Goal: Use online tool/utility: Utilize a website feature to perform a specific function

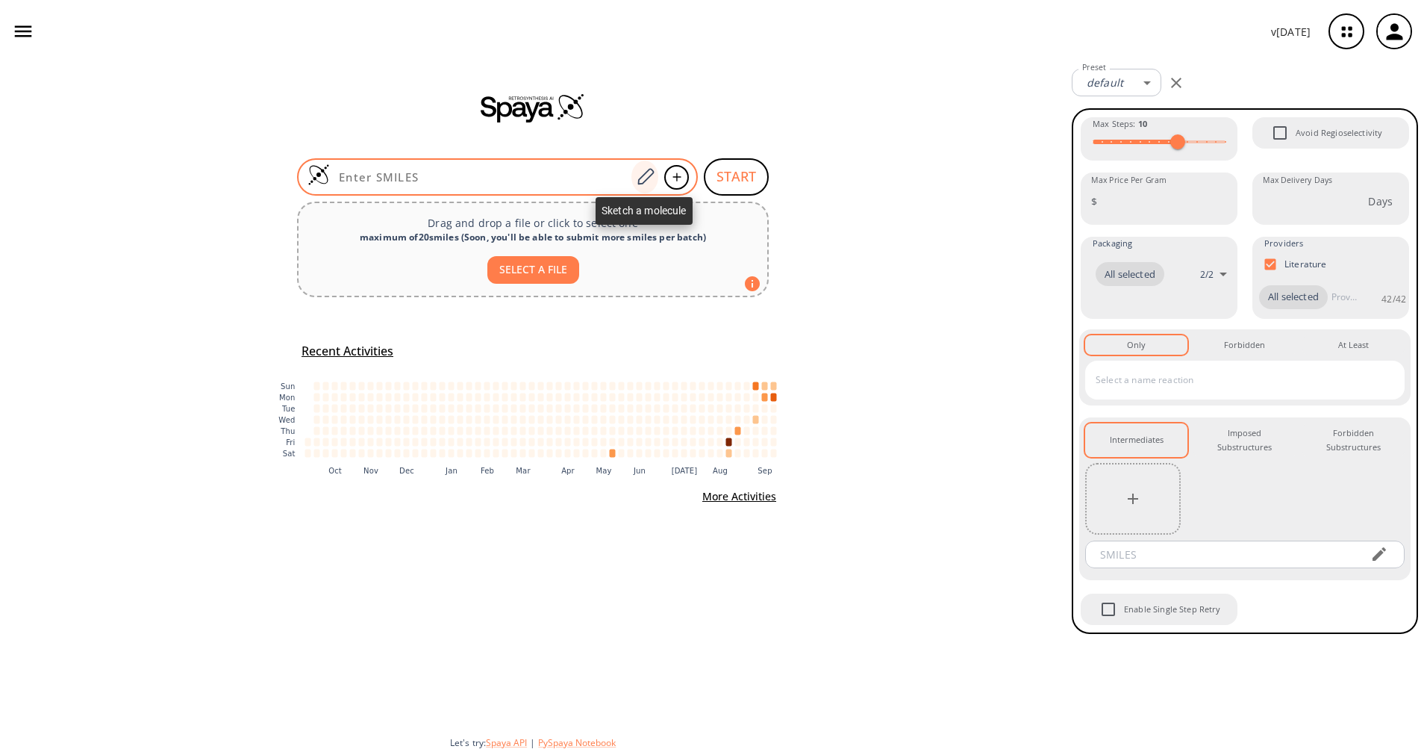
click at [642, 182] on icon at bounding box center [645, 176] width 20 height 19
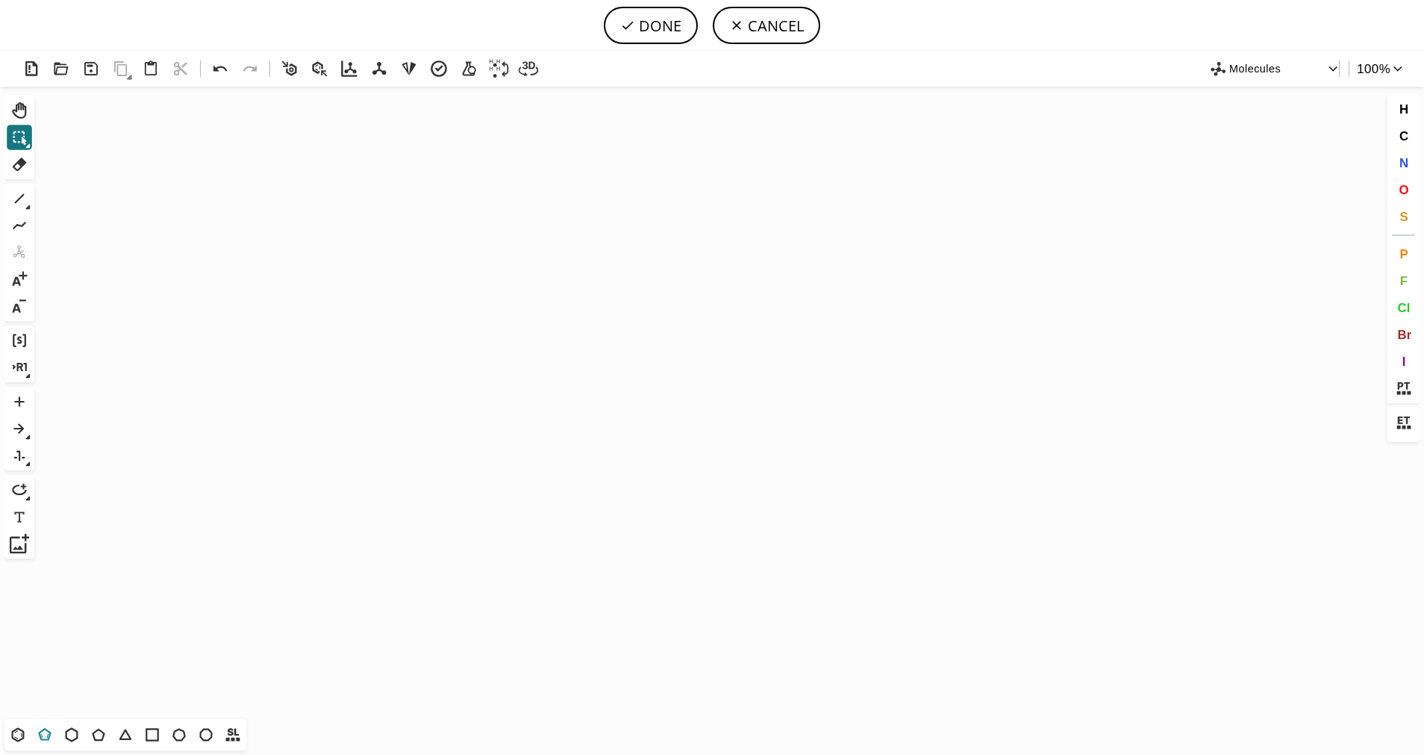
click at [49, 732] on icon at bounding box center [44, 734] width 13 height 13
drag, startPoint x: 615, startPoint y: 338, endPoint x: 560, endPoint y: 367, distance: 62.4
click at [560, 367] on icon "Created with [PERSON_NAME] 2.3.0" at bounding box center [712, 403] width 1344 height 632
click at [1400, 222] on span "S" at bounding box center [1404, 216] width 8 height 14
click at [630, 364] on tspan "S" at bounding box center [630, 364] width 7 height 11
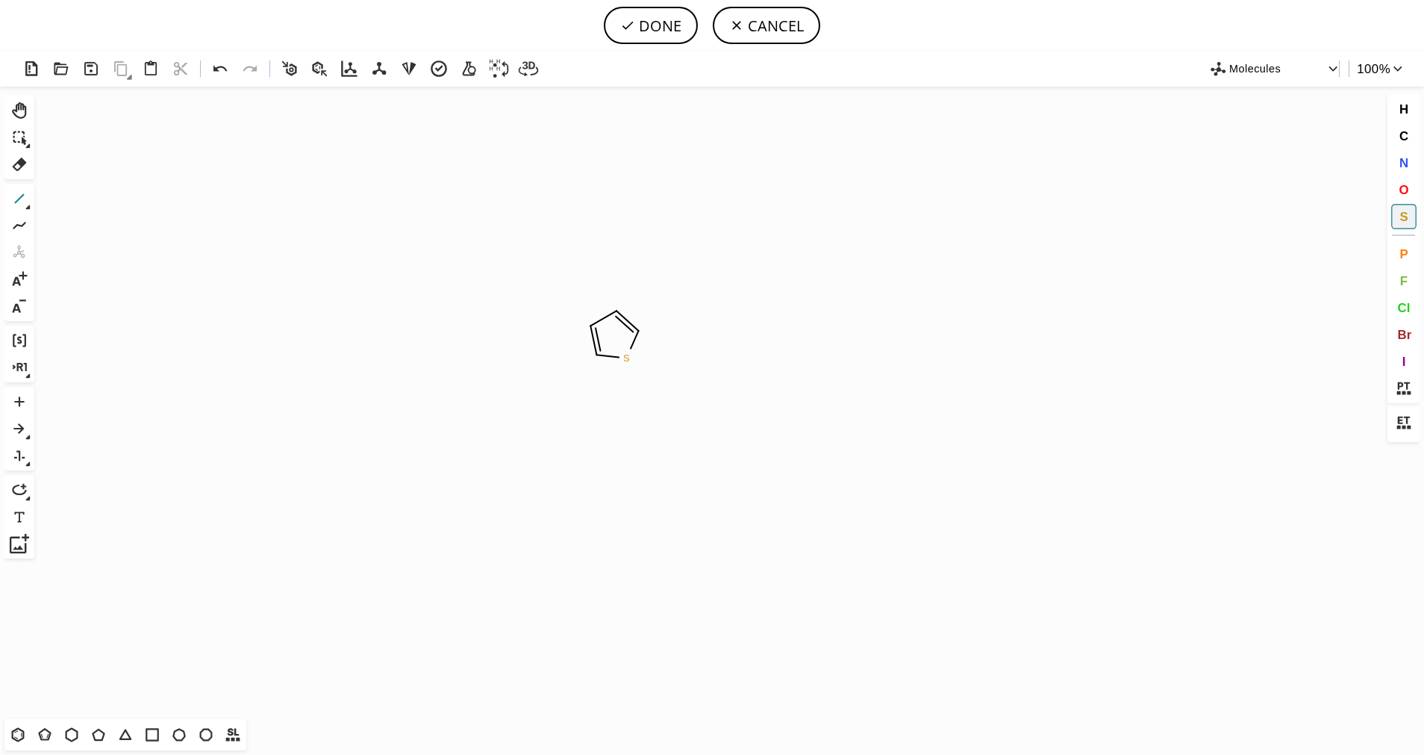
click at [19, 204] on icon at bounding box center [19, 198] width 19 height 19
click at [26, 198] on icon at bounding box center [19, 198] width 19 height 19
click at [78, 201] on icon at bounding box center [76, 199] width 9 height 11
click at [1409, 191] on button "O" at bounding box center [1403, 189] width 25 height 25
click at [686, 346] on tspan "O" at bounding box center [685, 346] width 7 height 11
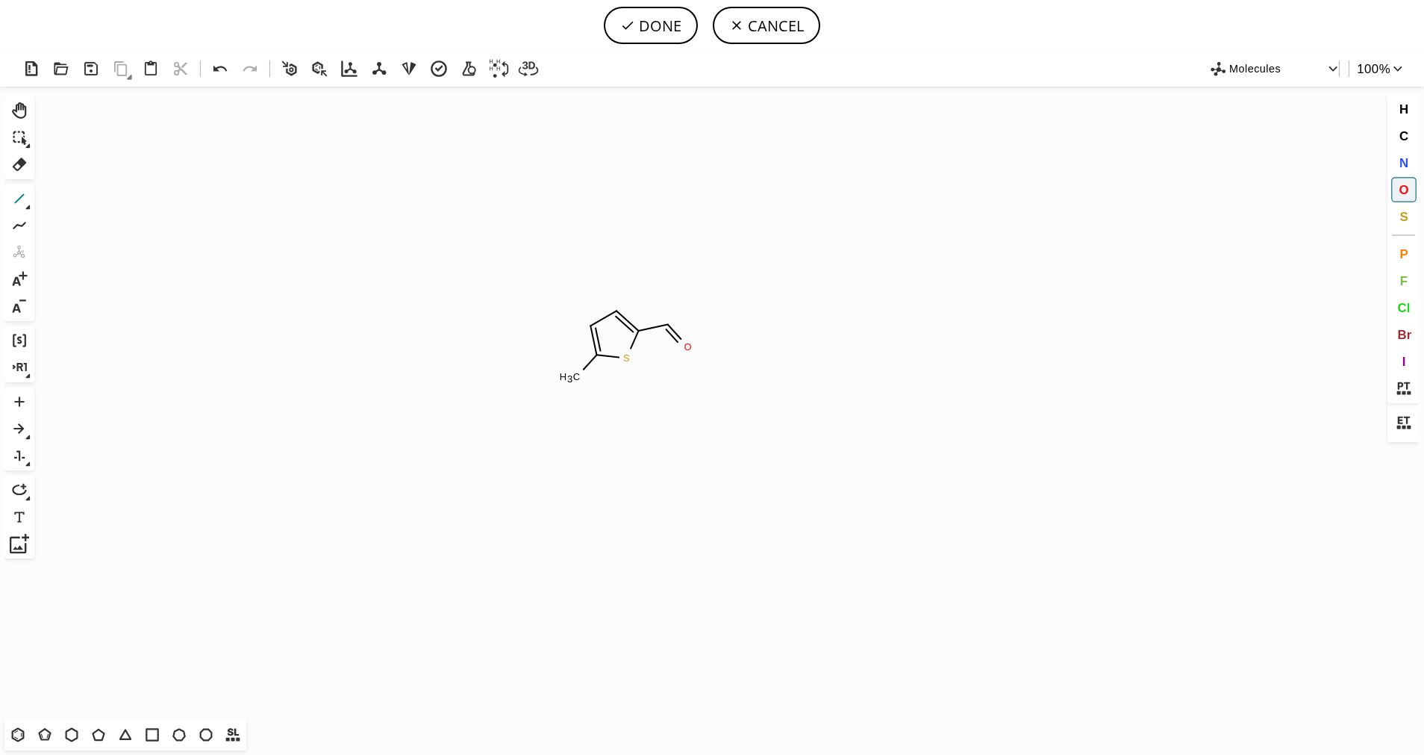
click at [7, 200] on button "1" at bounding box center [19, 198] width 25 height 25
click at [1403, 195] on span "O" at bounding box center [1404, 189] width 10 height 14
click at [676, 302] on tspan "O" at bounding box center [675, 301] width 7 height 11
click at [21, 200] on icon at bounding box center [19, 198] width 19 height 19
click at [28, 201] on icon at bounding box center [19, 198] width 19 height 19
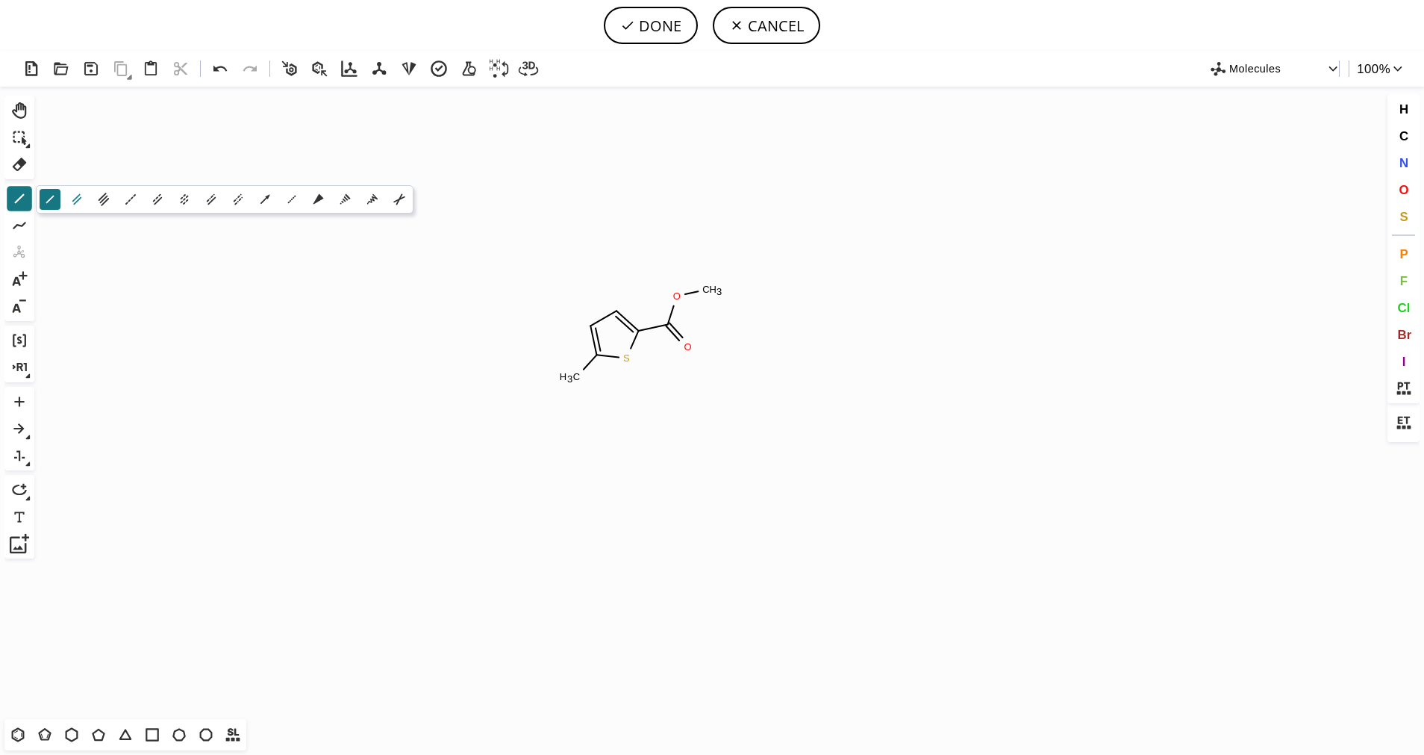
click at [78, 205] on icon at bounding box center [77, 199] width 16 height 16
click at [1402, 196] on span "O" at bounding box center [1404, 189] width 10 height 14
click at [550, 375] on tspan "O" at bounding box center [549, 375] width 7 height 11
click at [14, 202] on icon at bounding box center [19, 198] width 19 height 19
click at [23, 736] on icon at bounding box center [18, 734] width 13 height 14
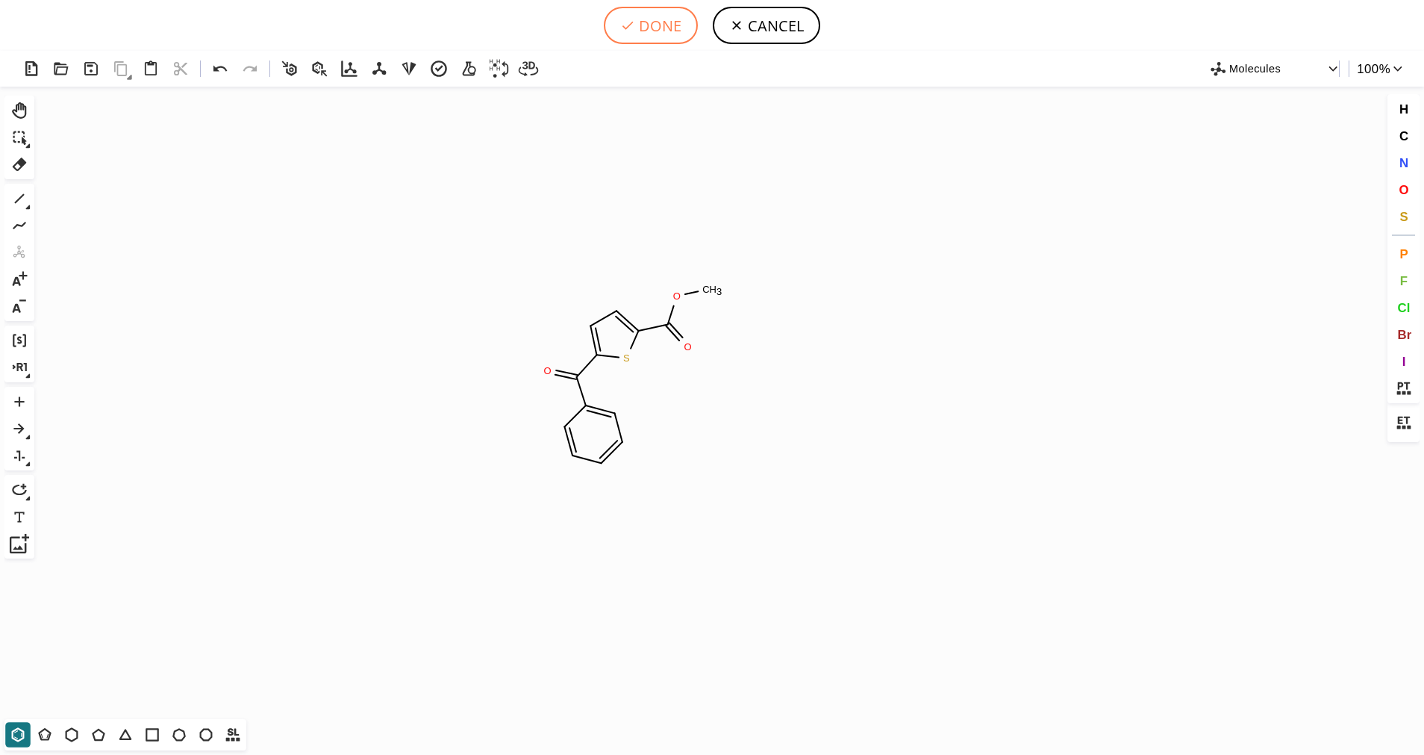
click at [655, 21] on button "DONE" at bounding box center [651, 25] width 94 height 37
type input "S1C(C(C2C=CC=CC=2)=O)=CC=C1C(OC)=O"
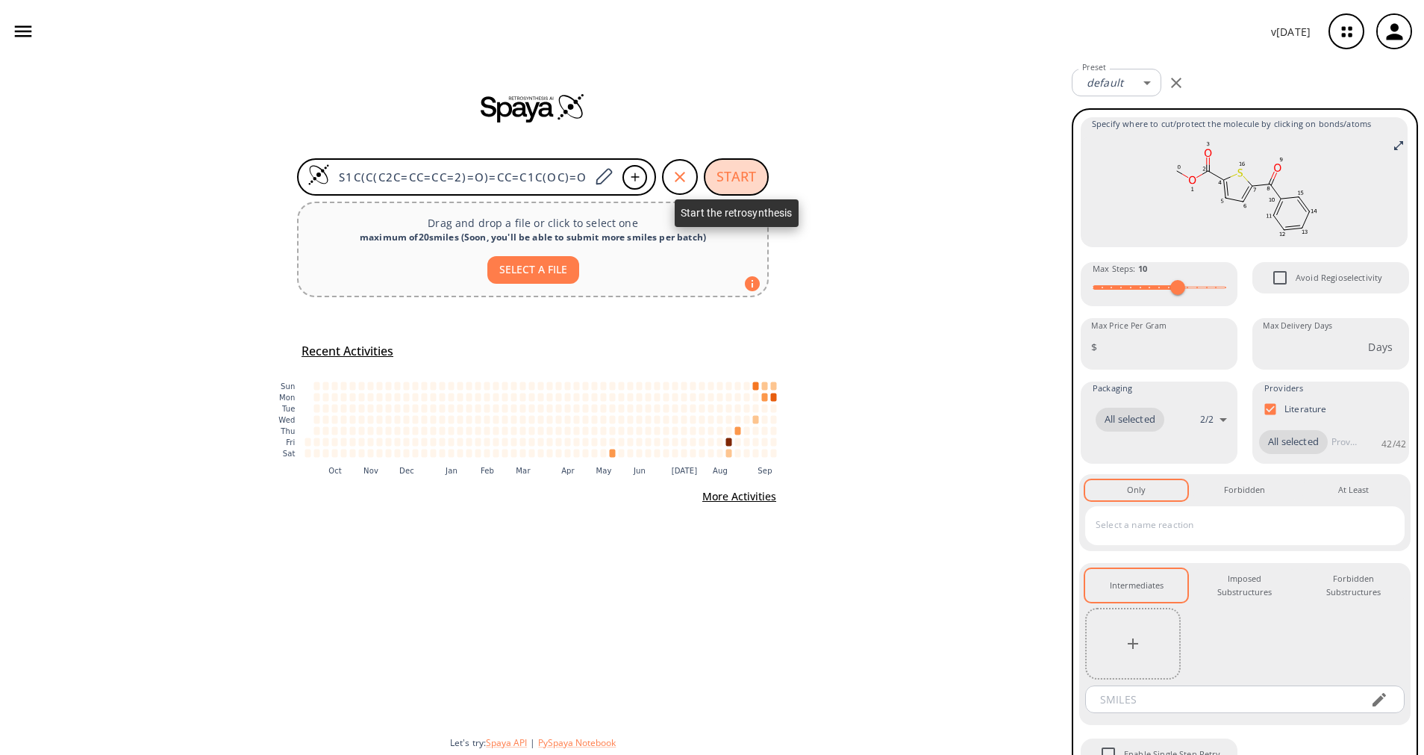
click at [743, 181] on button "START" at bounding box center [736, 176] width 65 height 37
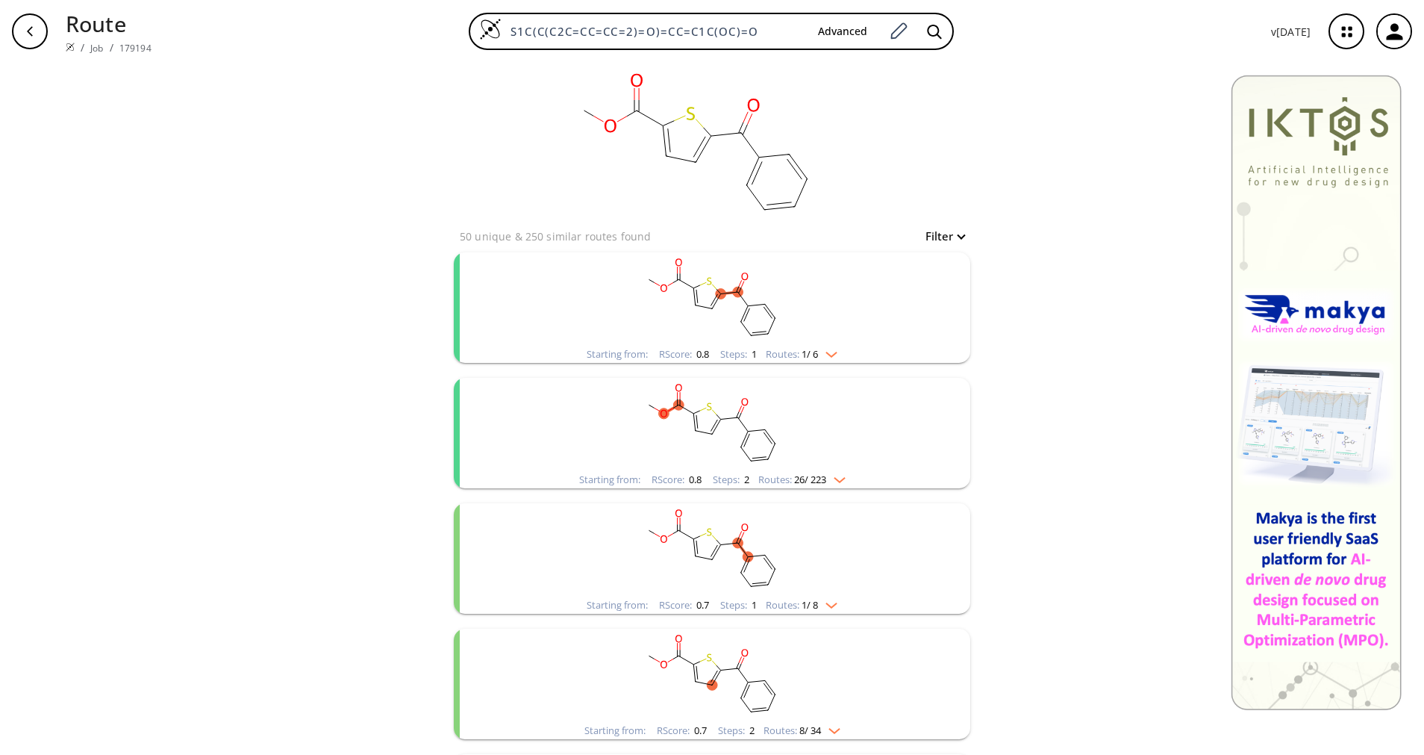
click at [790, 353] on div "Routes: 1 / 6" at bounding box center [802, 354] width 72 height 10
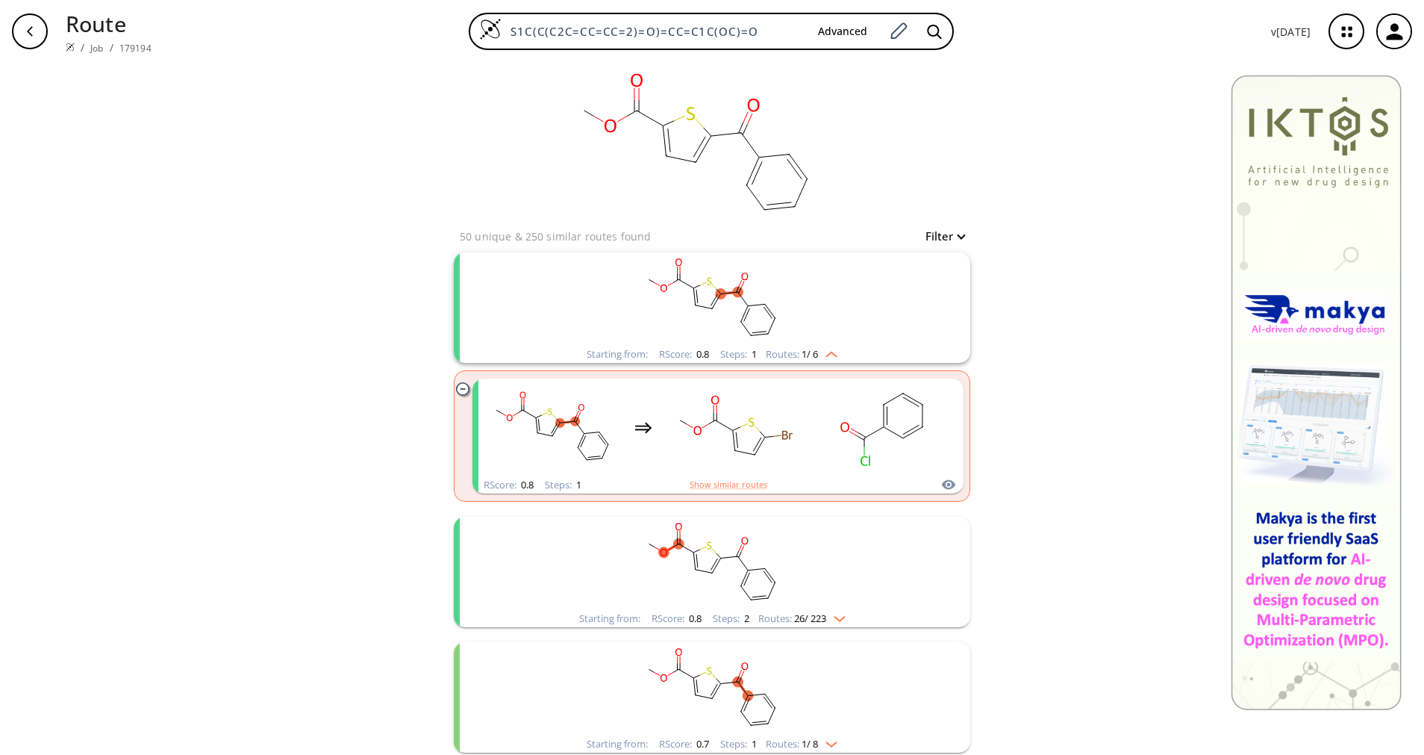
click at [790, 353] on div "Routes: 1 / 6" at bounding box center [802, 354] width 72 height 10
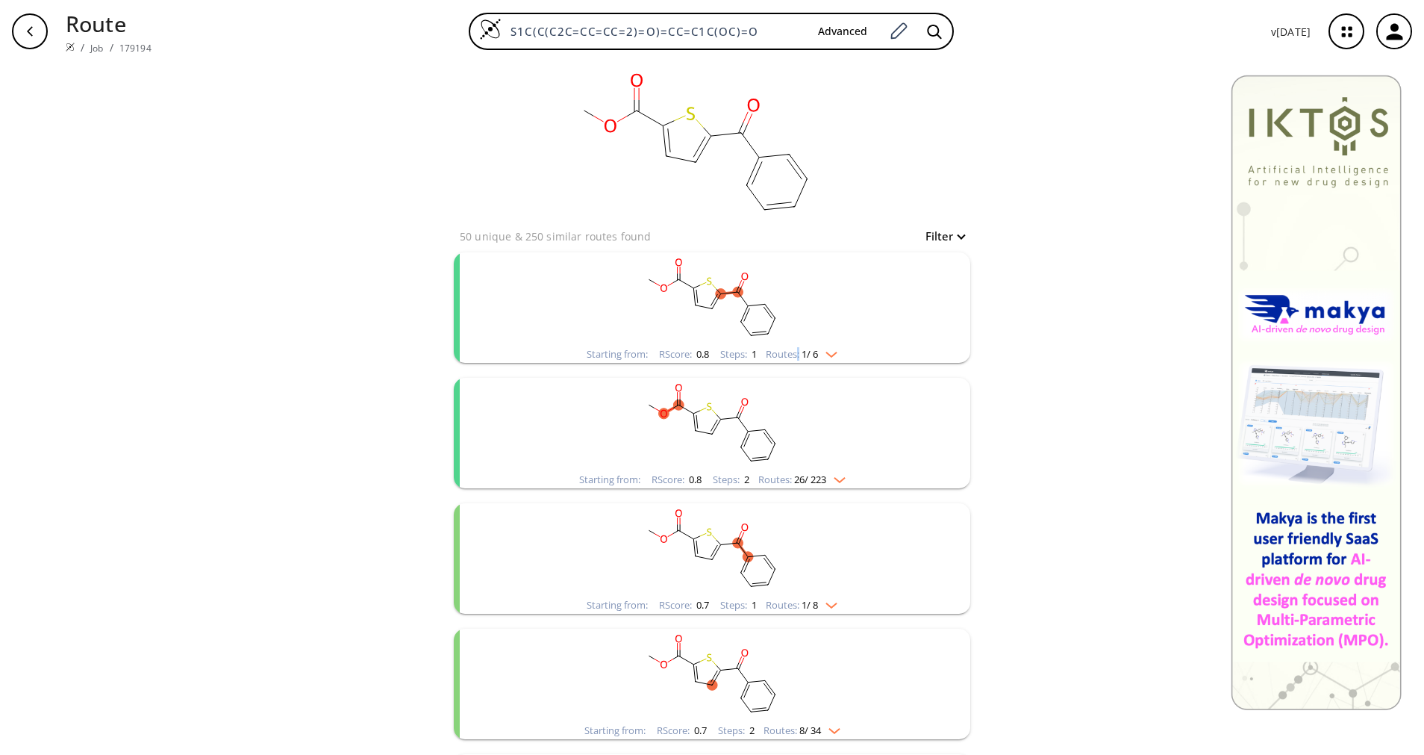
click at [790, 353] on div "Routes: 1 / 6" at bounding box center [802, 354] width 72 height 10
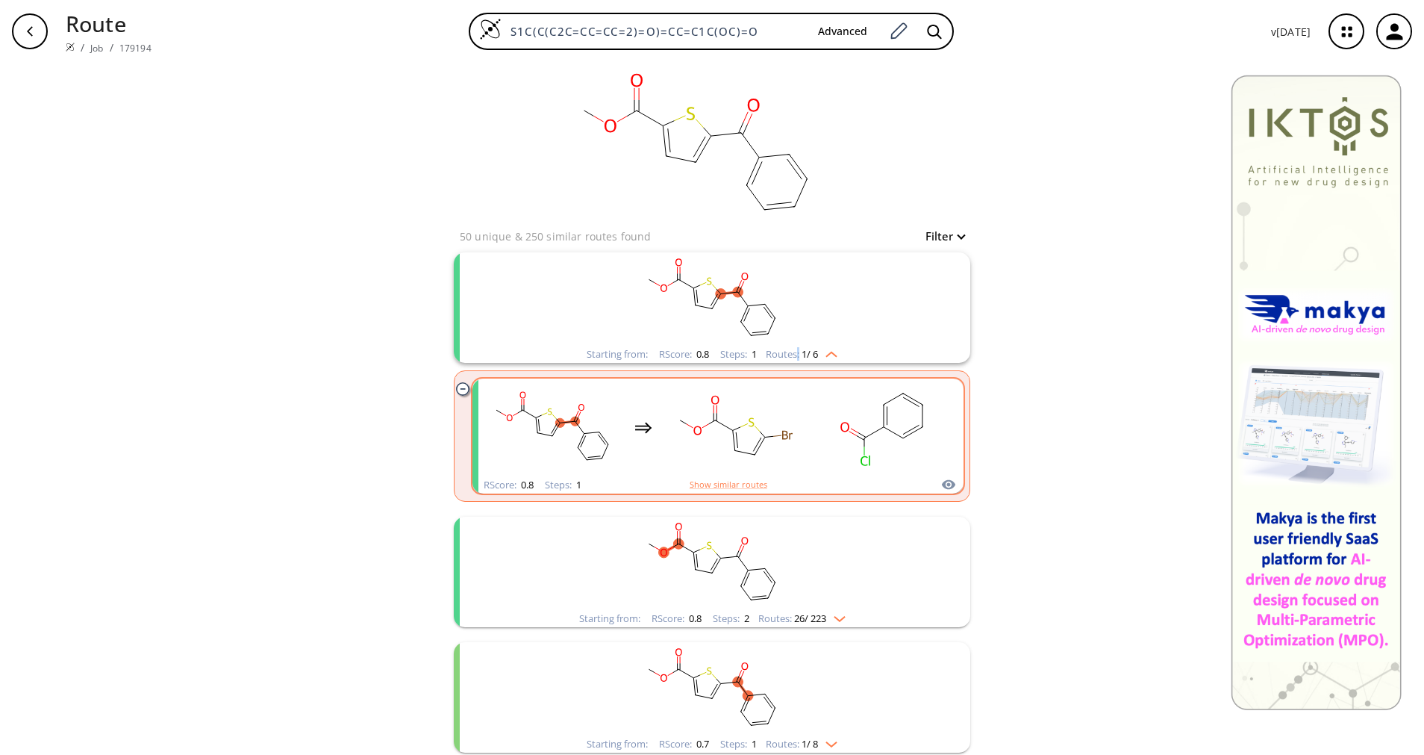
scroll to position [112, 0]
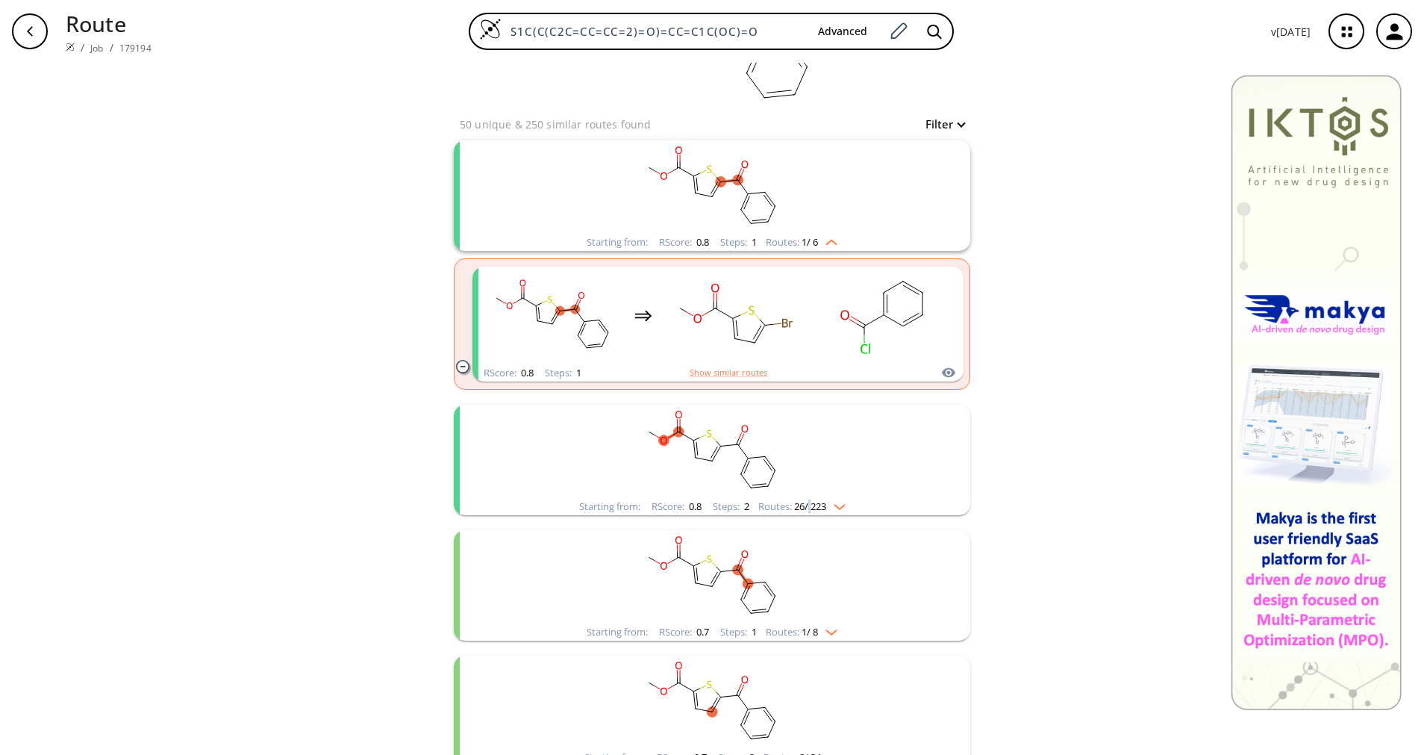
drag, startPoint x: 820, startPoint y: 364, endPoint x: 801, endPoint y: 513, distance: 149.8
click at [801, 513] on div "Starting from: RScore : 0.8 Steps : 2 Routes: 26 / 223" at bounding box center [712, 506] width 289 height 17
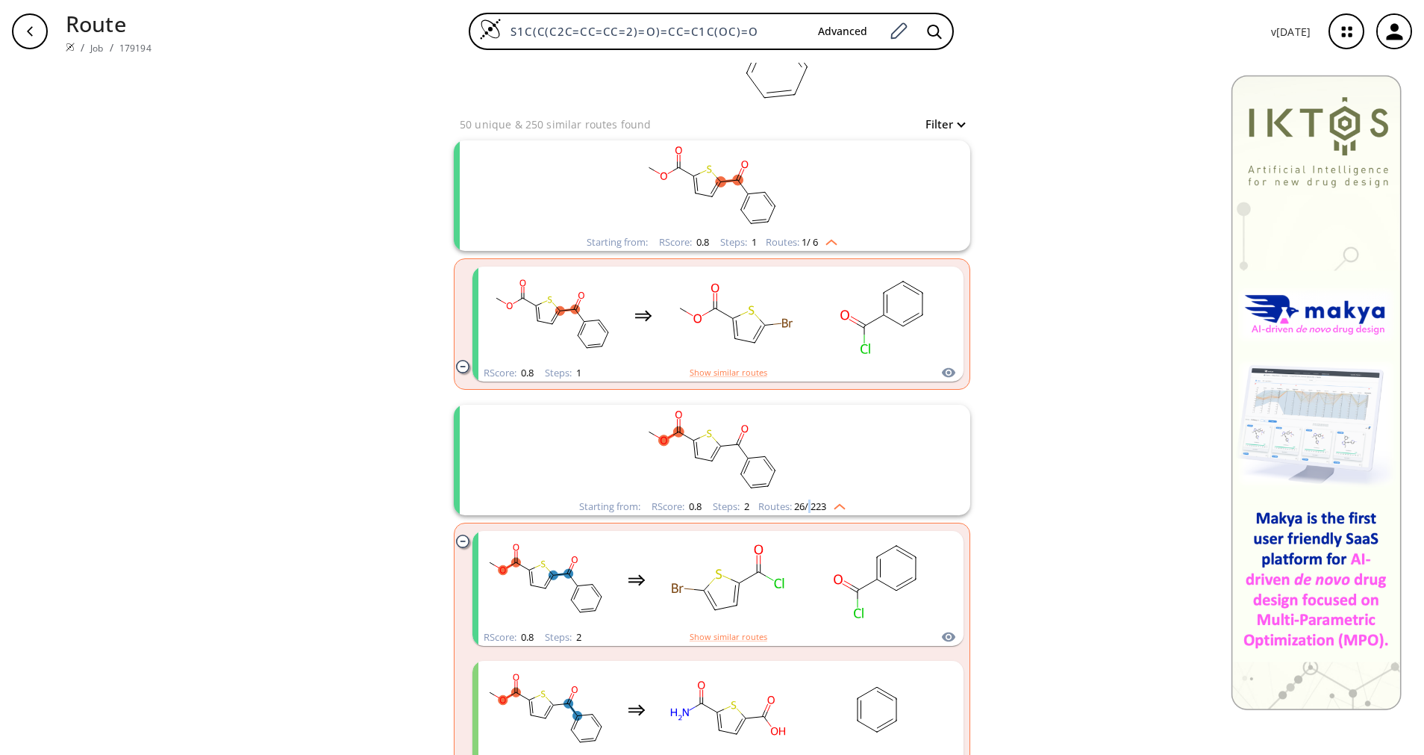
drag, startPoint x: 801, startPoint y: 513, endPoint x: 802, endPoint y: 501, distance: 12.0
click at [802, 502] on span "26 / 223" at bounding box center [810, 507] width 32 height 10
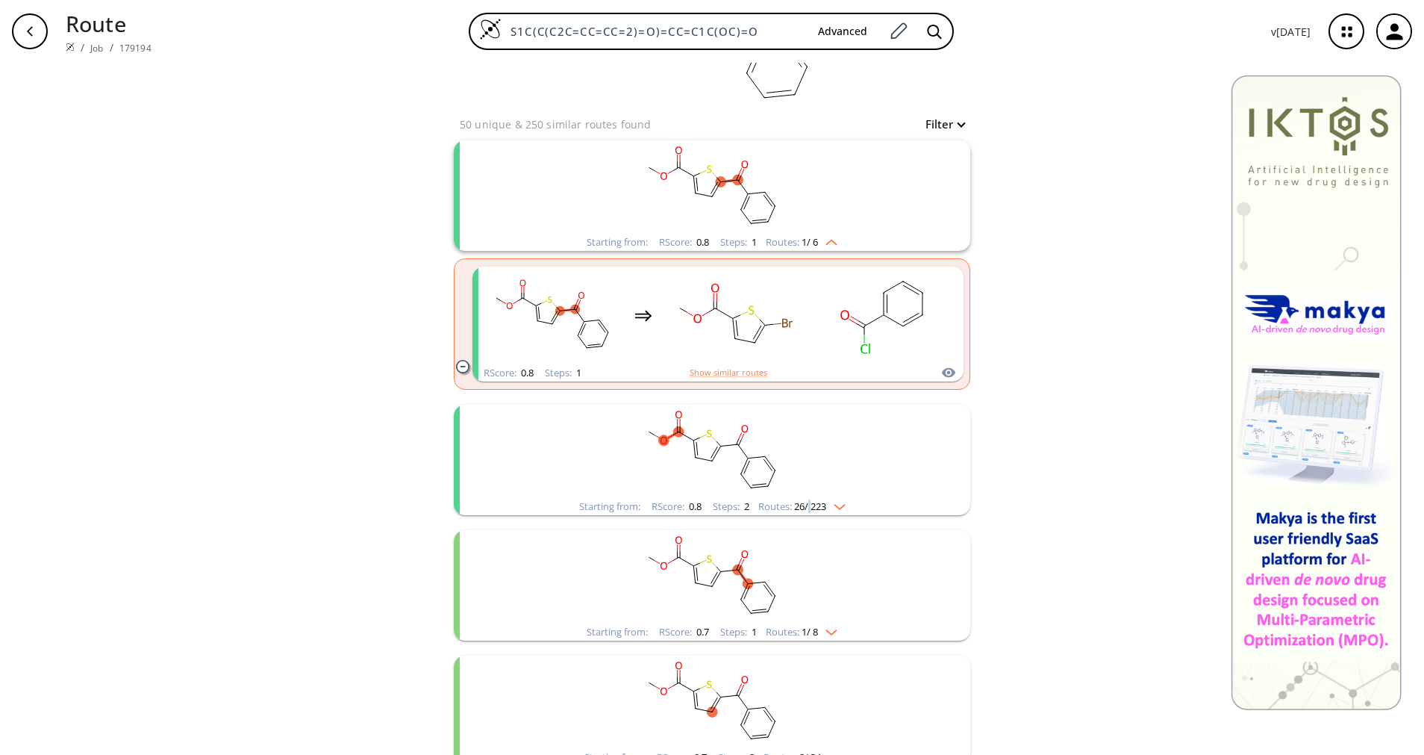
scroll to position [224, 0]
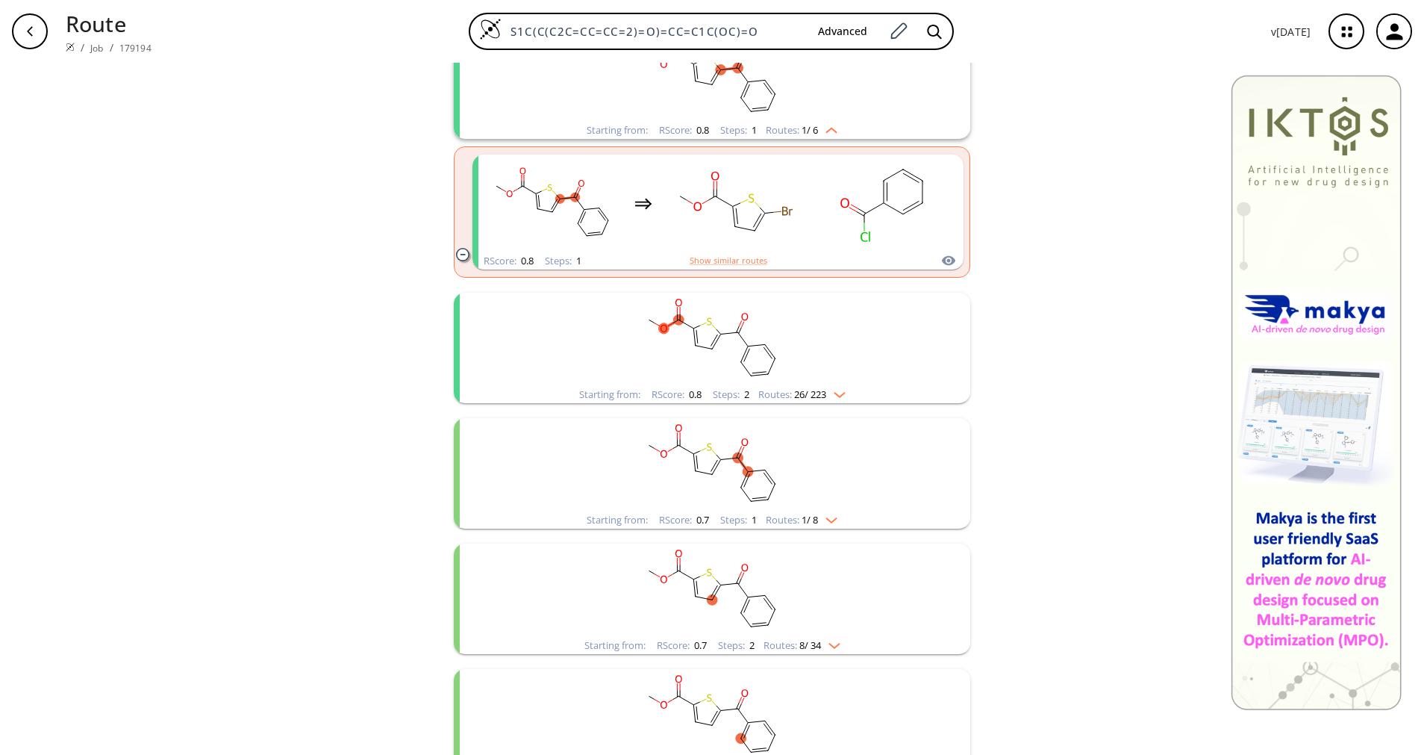
click at [800, 506] on rect "clusters" at bounding box center [712, 464] width 388 height 93
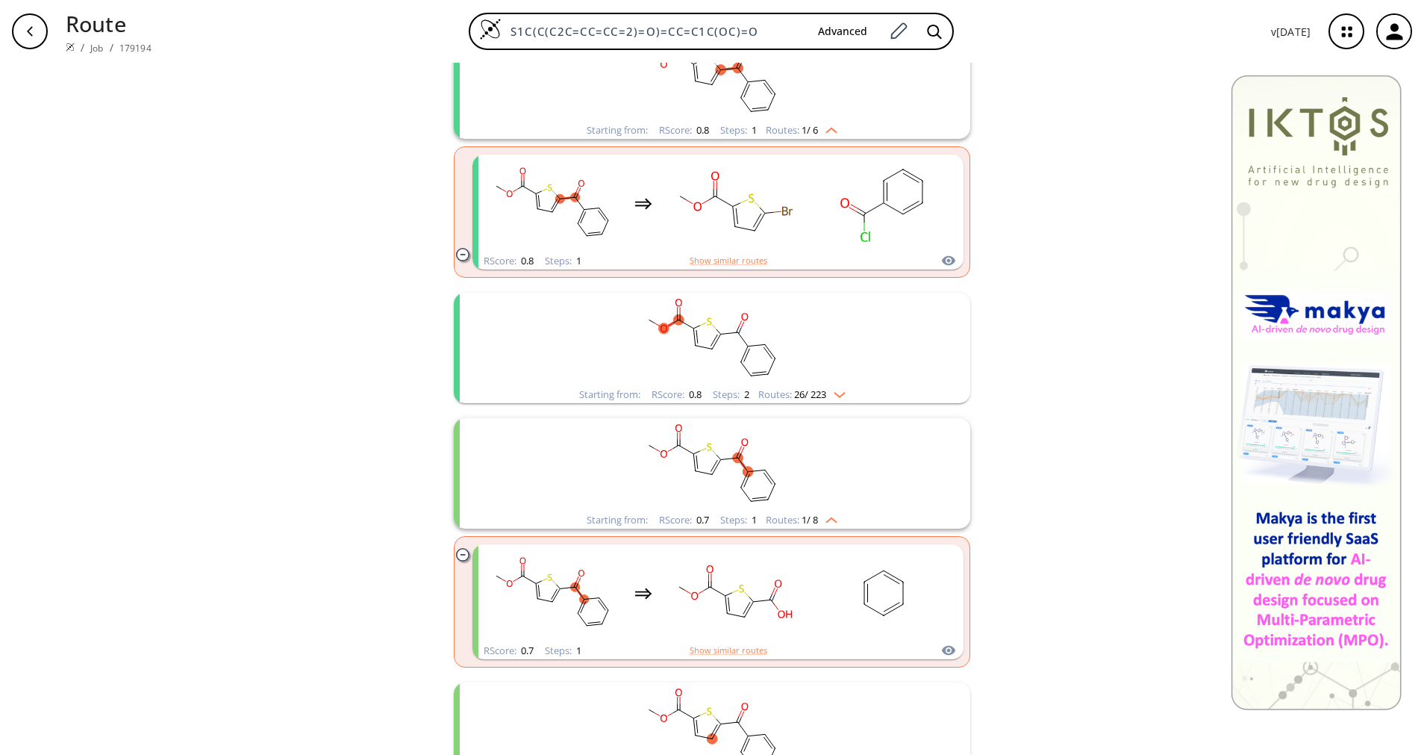
click at [800, 506] on rect "clusters" at bounding box center [712, 464] width 388 height 93
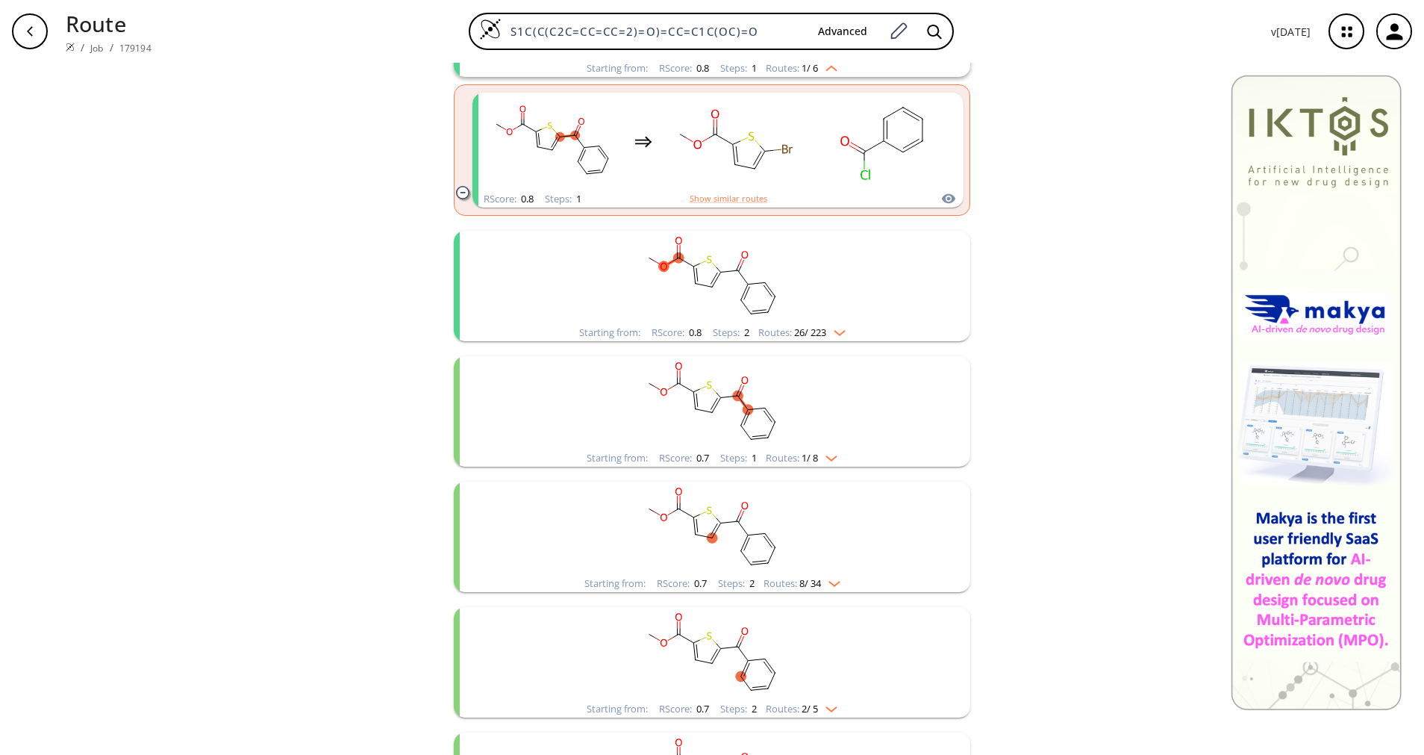
scroll to position [336, 0]
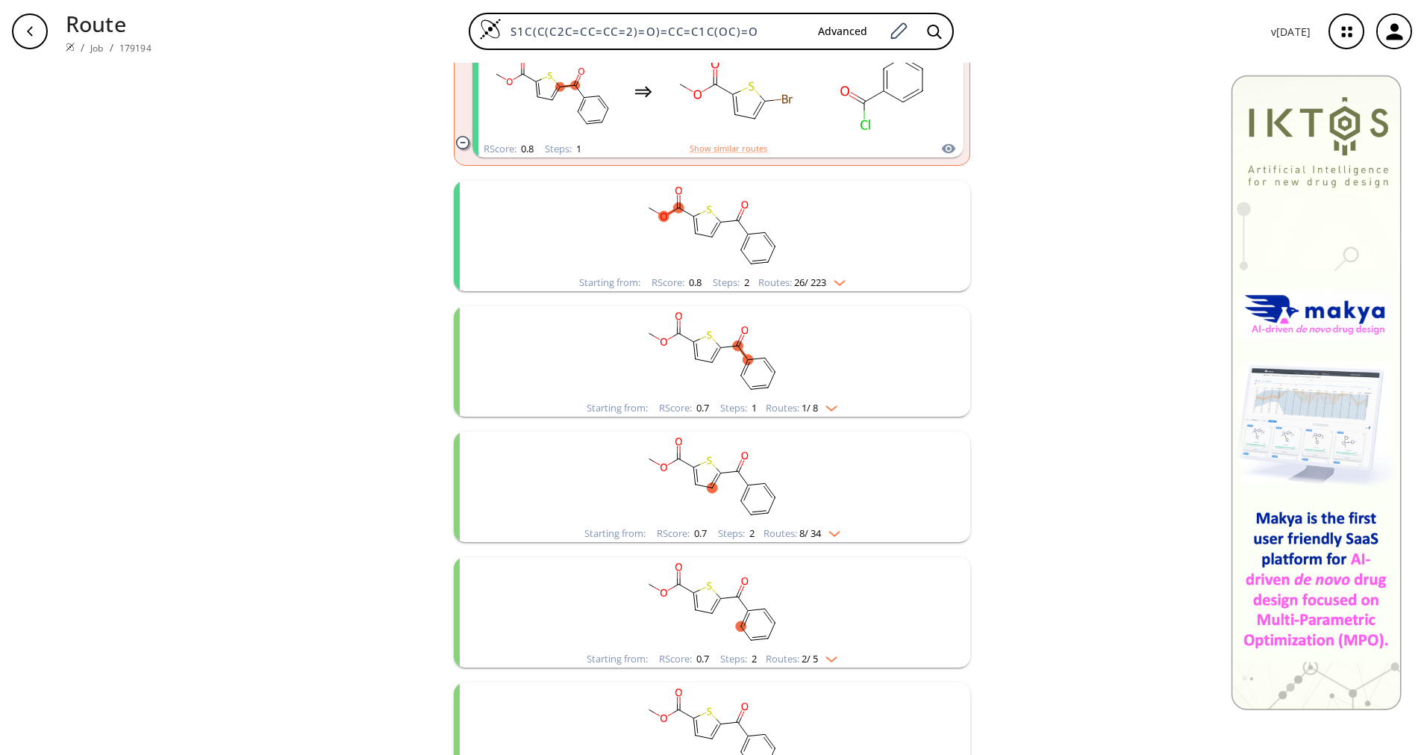
click at [800, 523] on rect "clusters" at bounding box center [712, 477] width 388 height 93
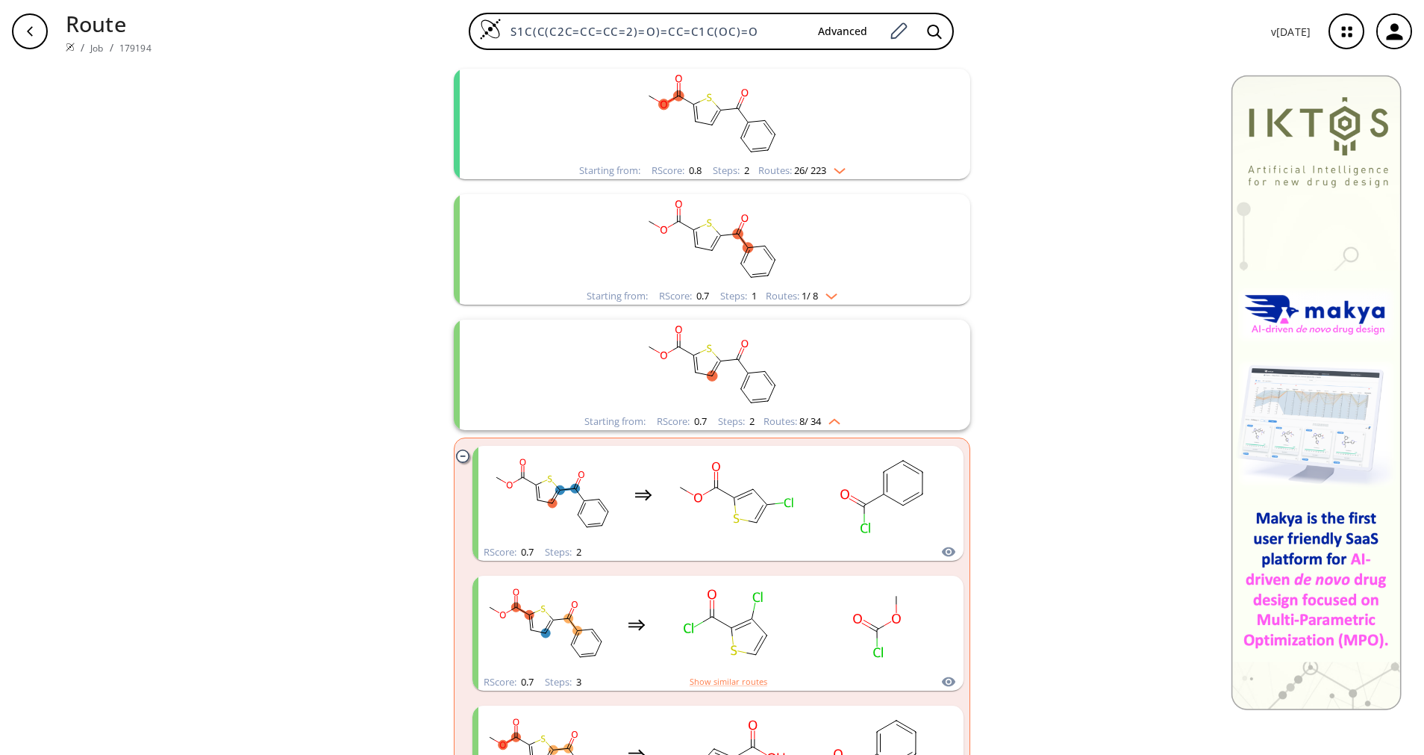
scroll to position [560, 0]
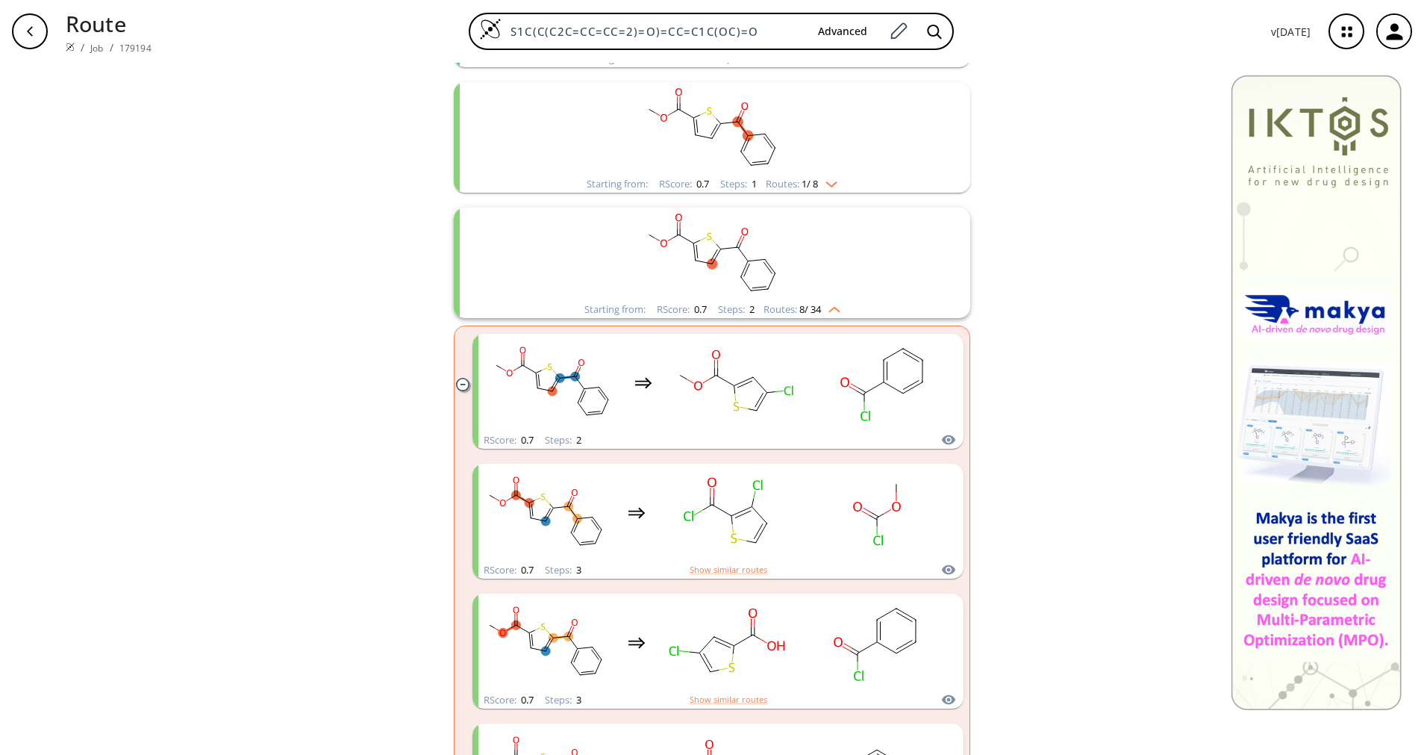
click at [808, 310] on span "8 / 34" at bounding box center [811, 310] width 22 height 10
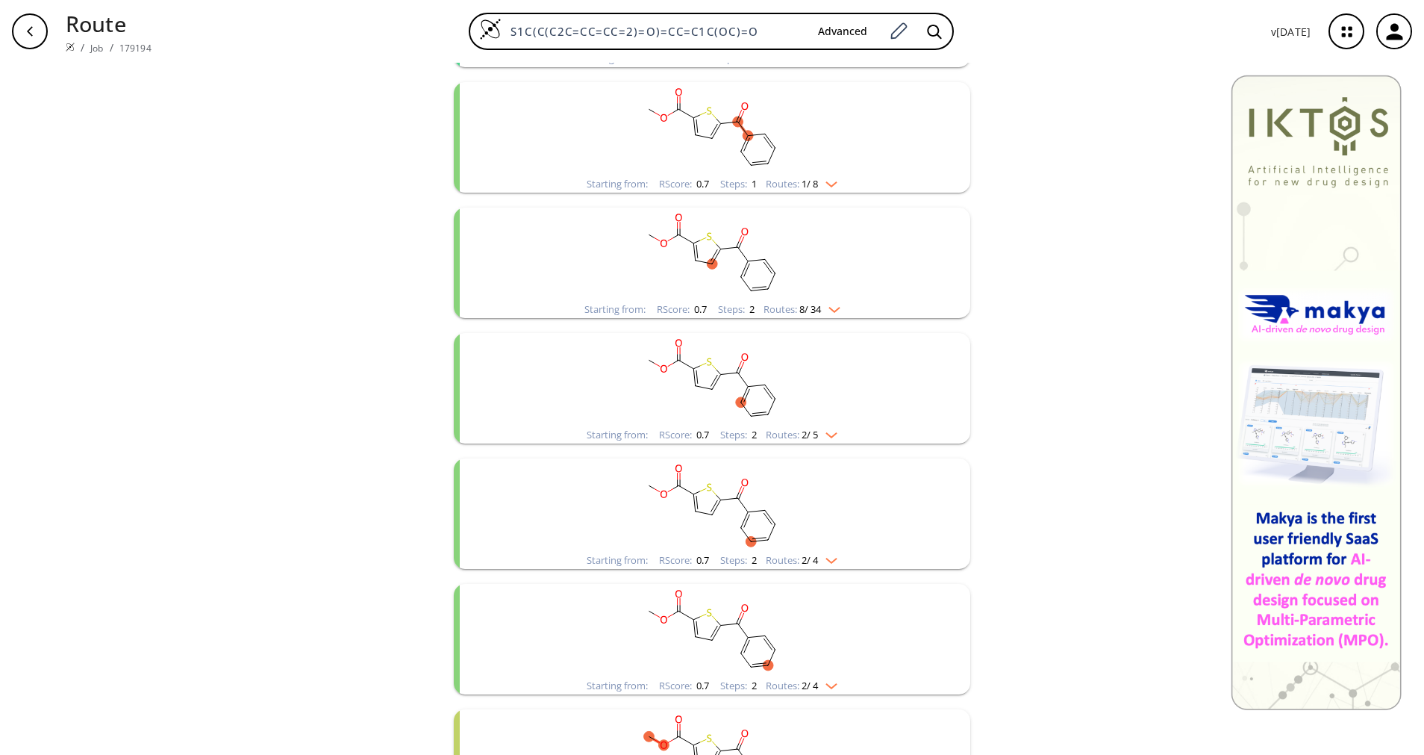
click at [838, 438] on div "Starting from: RScore : 0.7 Steps : 2 Routes: 2 / 5" at bounding box center [712, 434] width 273 height 17
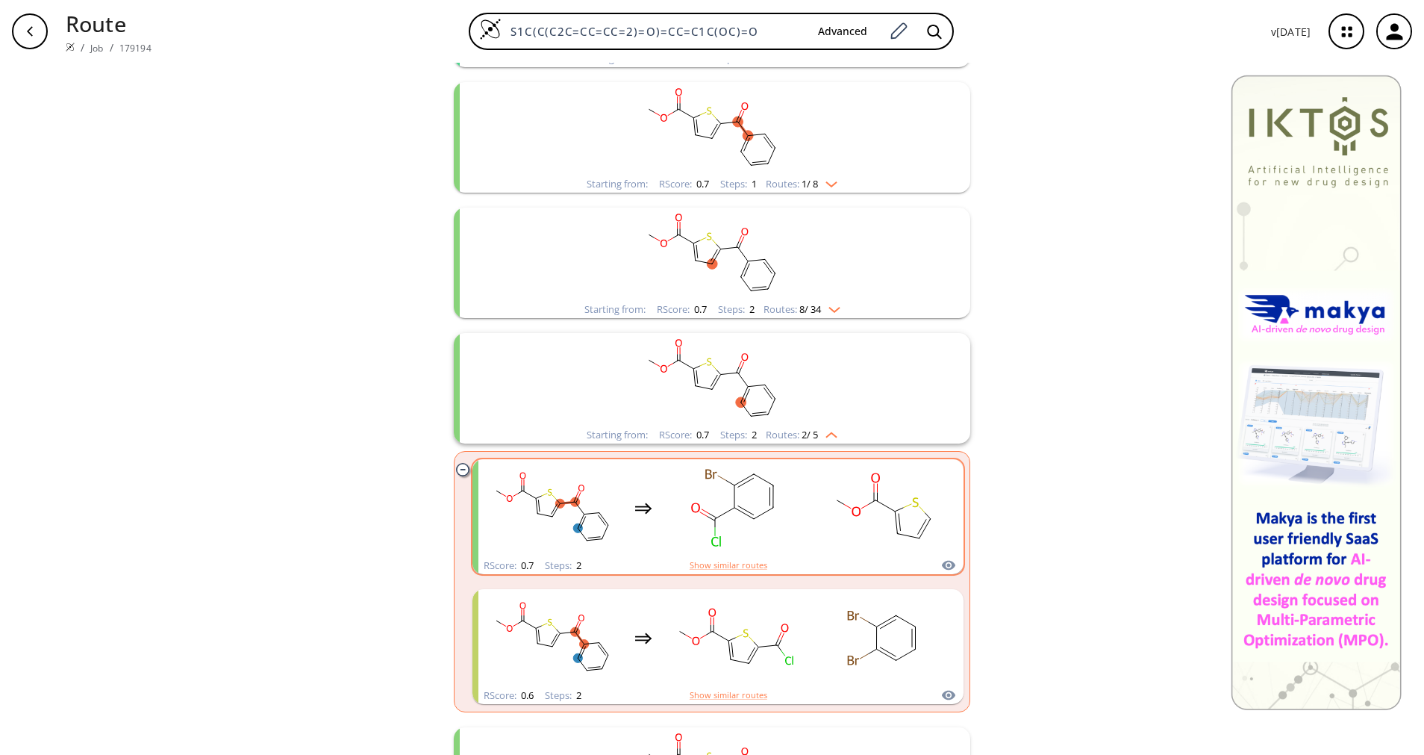
click at [818, 522] on rect "clusters" at bounding box center [884, 507] width 134 height 93
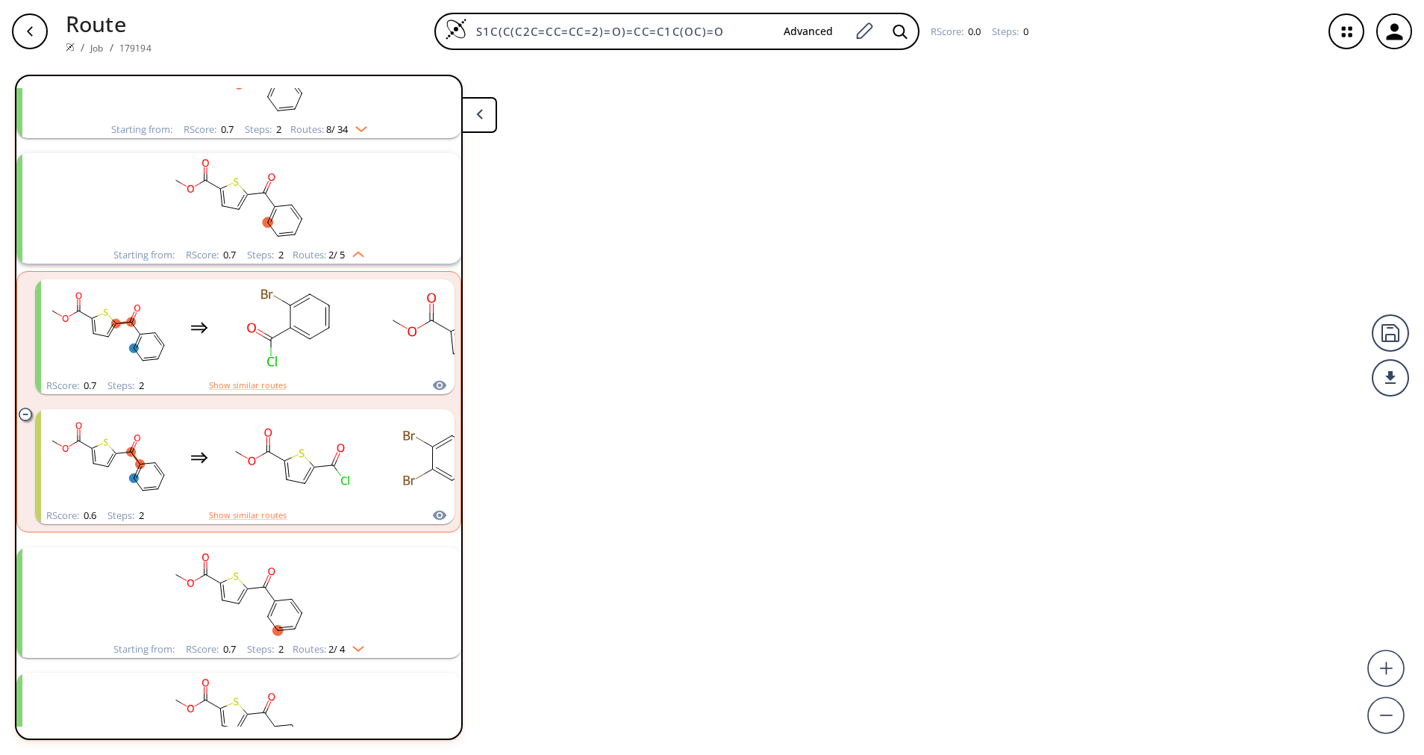
scroll to position [536, 0]
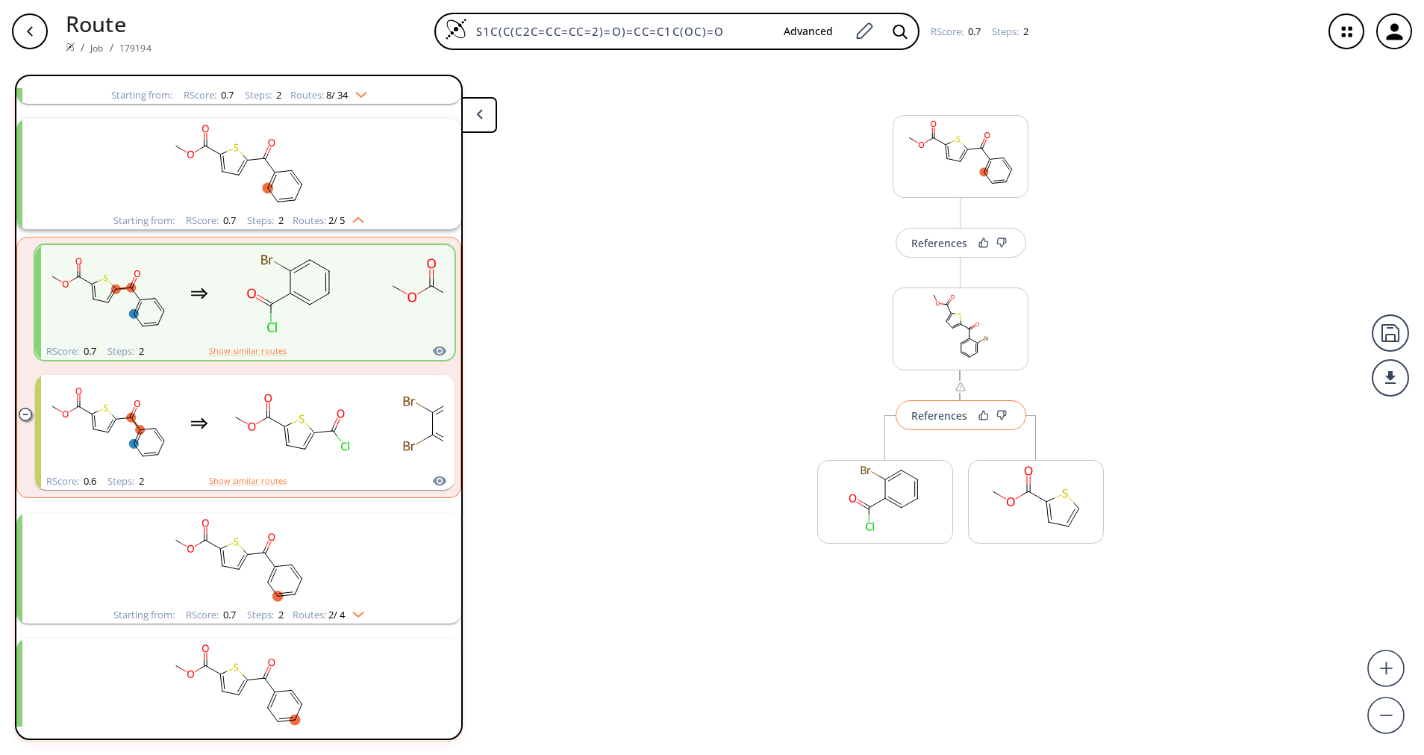
click at [920, 417] on div "References" at bounding box center [939, 416] width 56 height 10
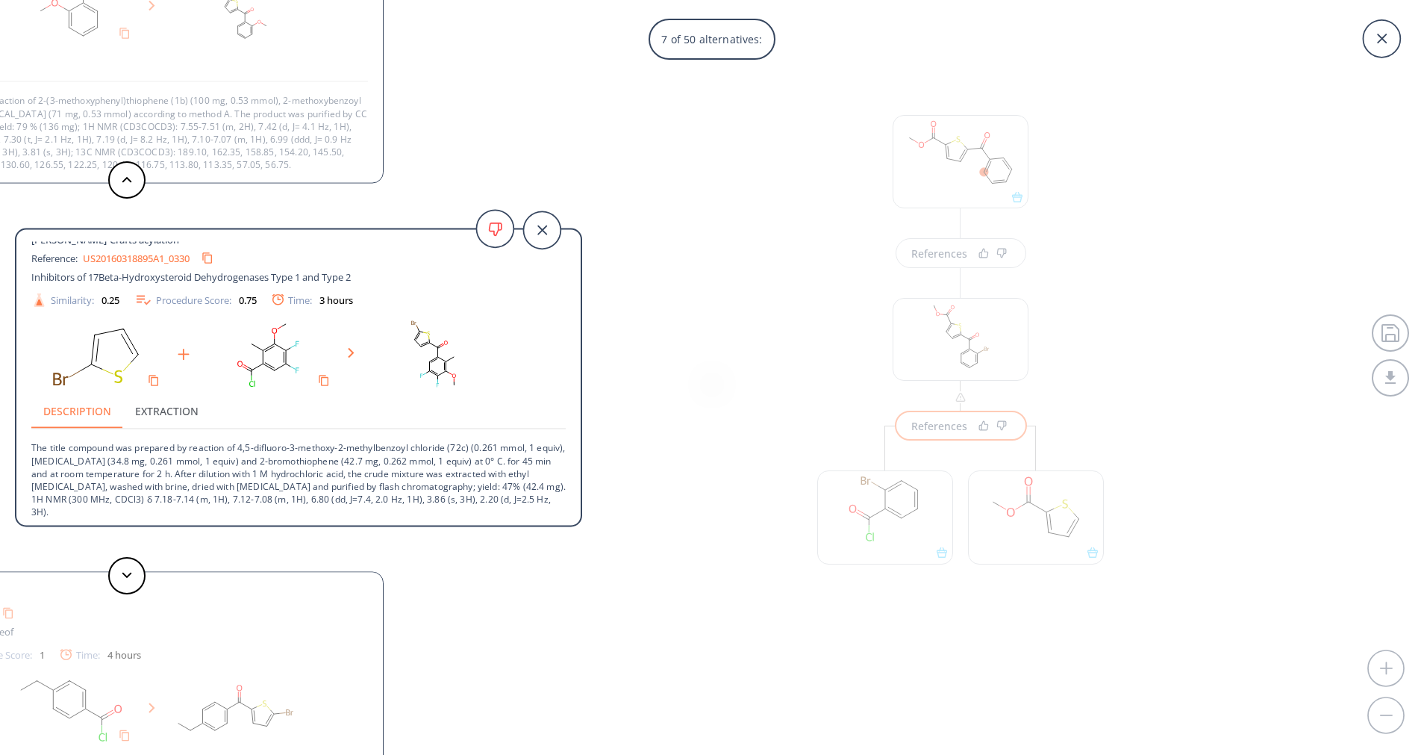
scroll to position [15, 0]
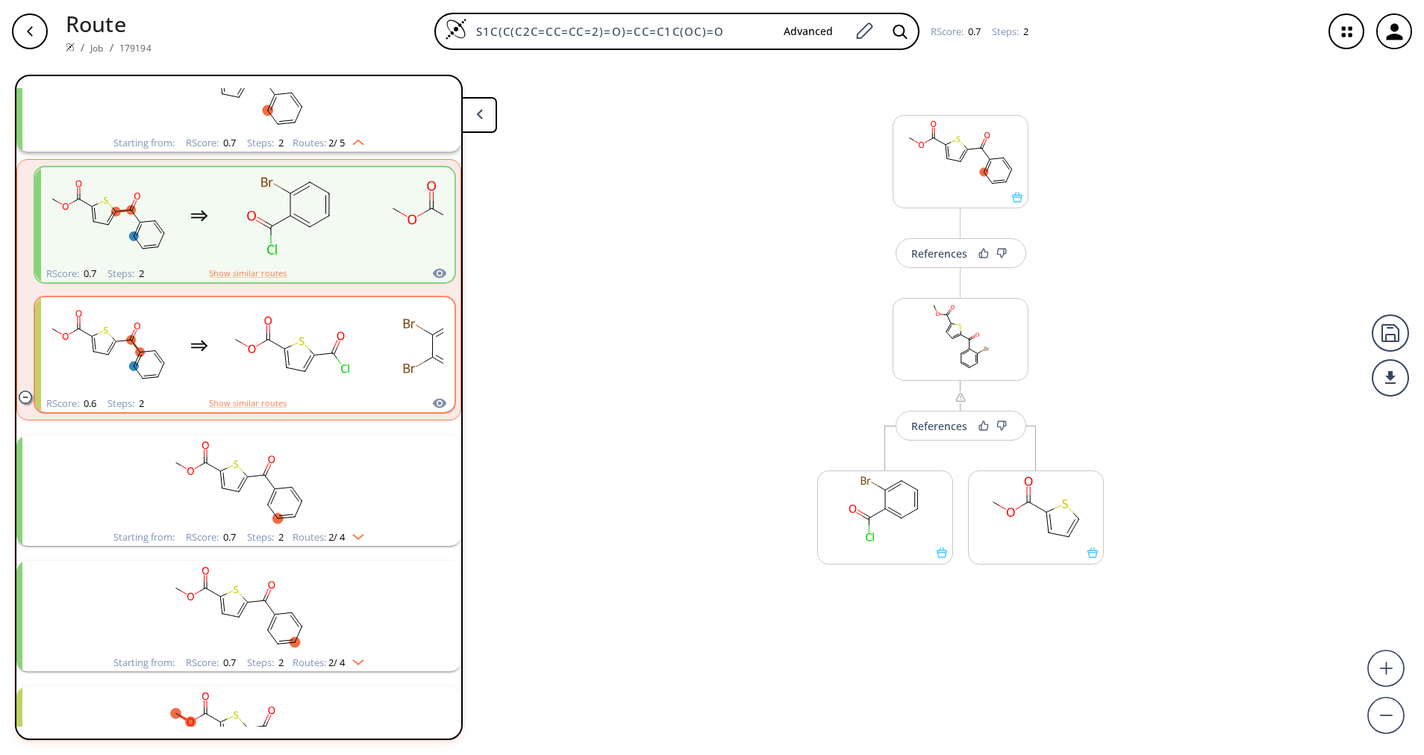
scroll to position [648, 0]
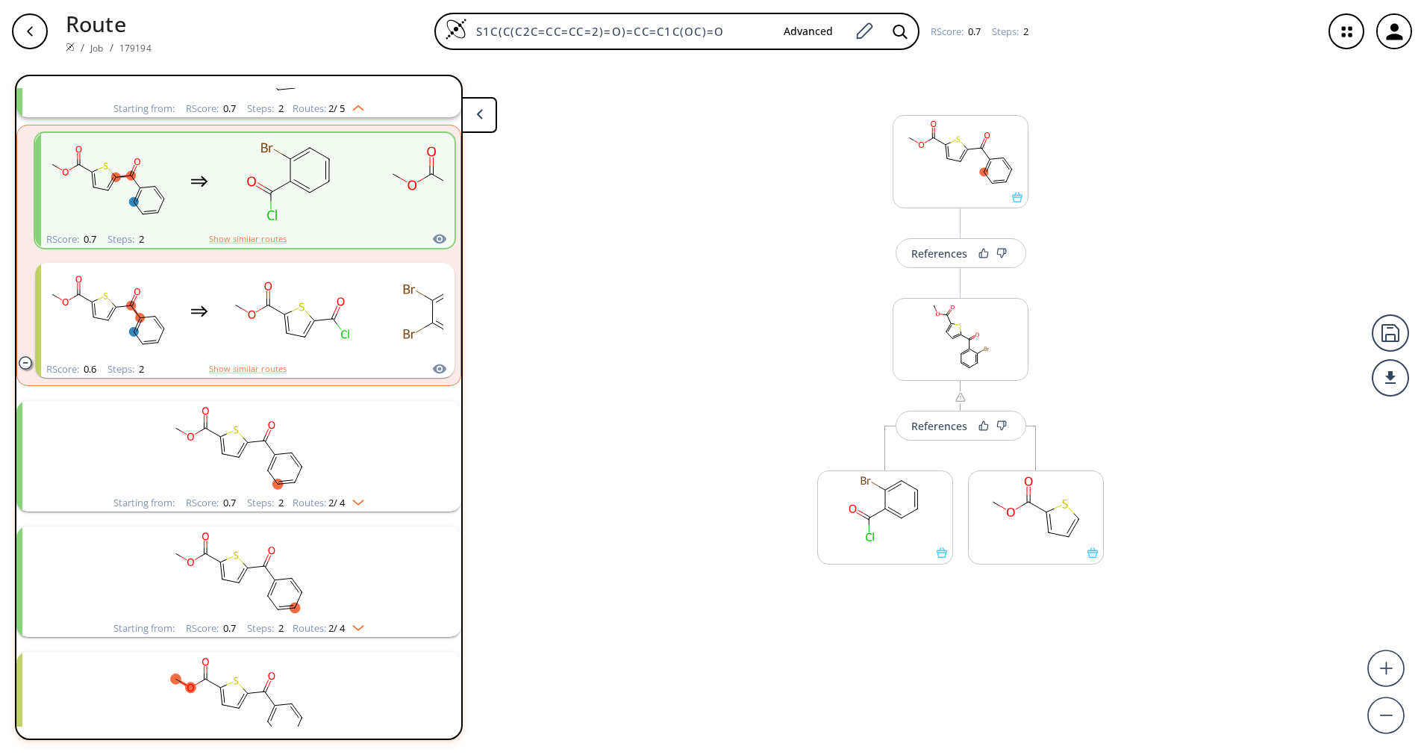
click at [349, 484] on rect "clusters" at bounding box center [239, 447] width 388 height 93
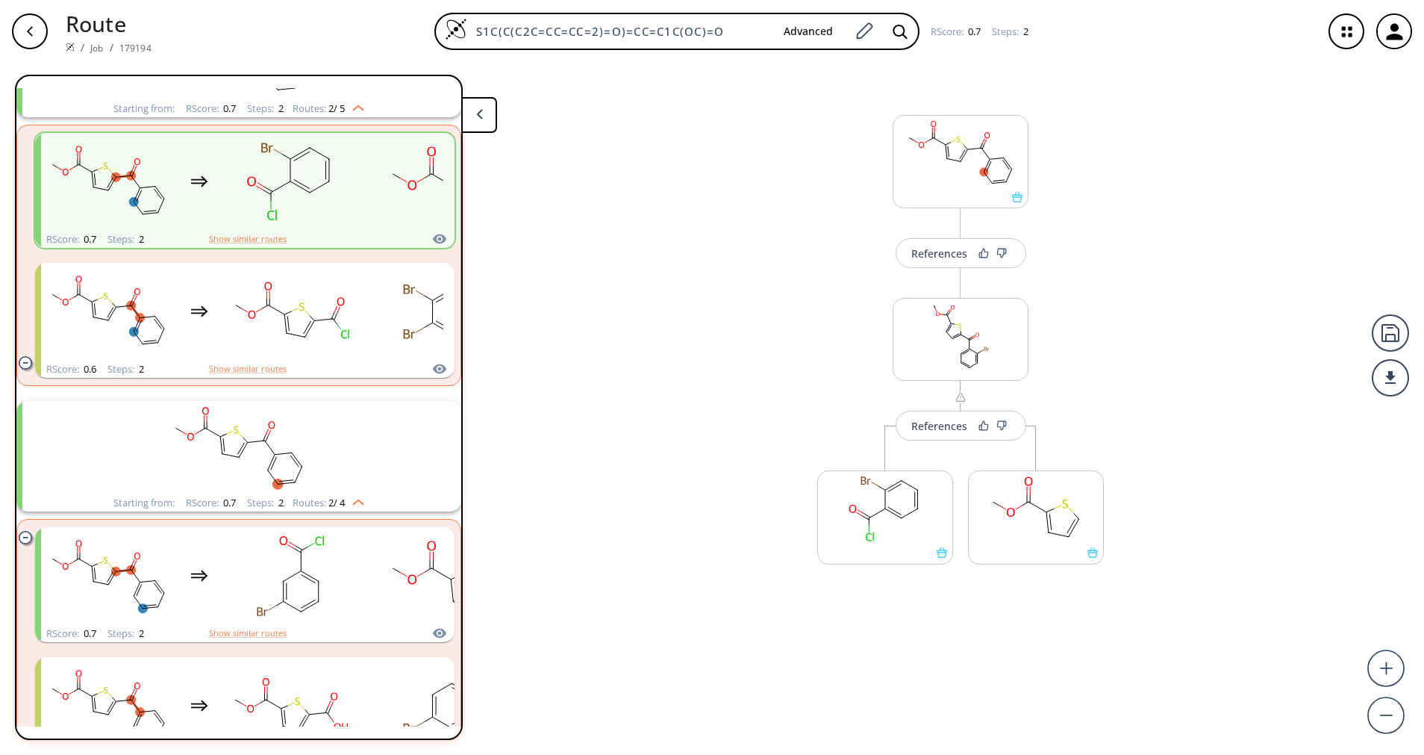
scroll to position [760, 0]
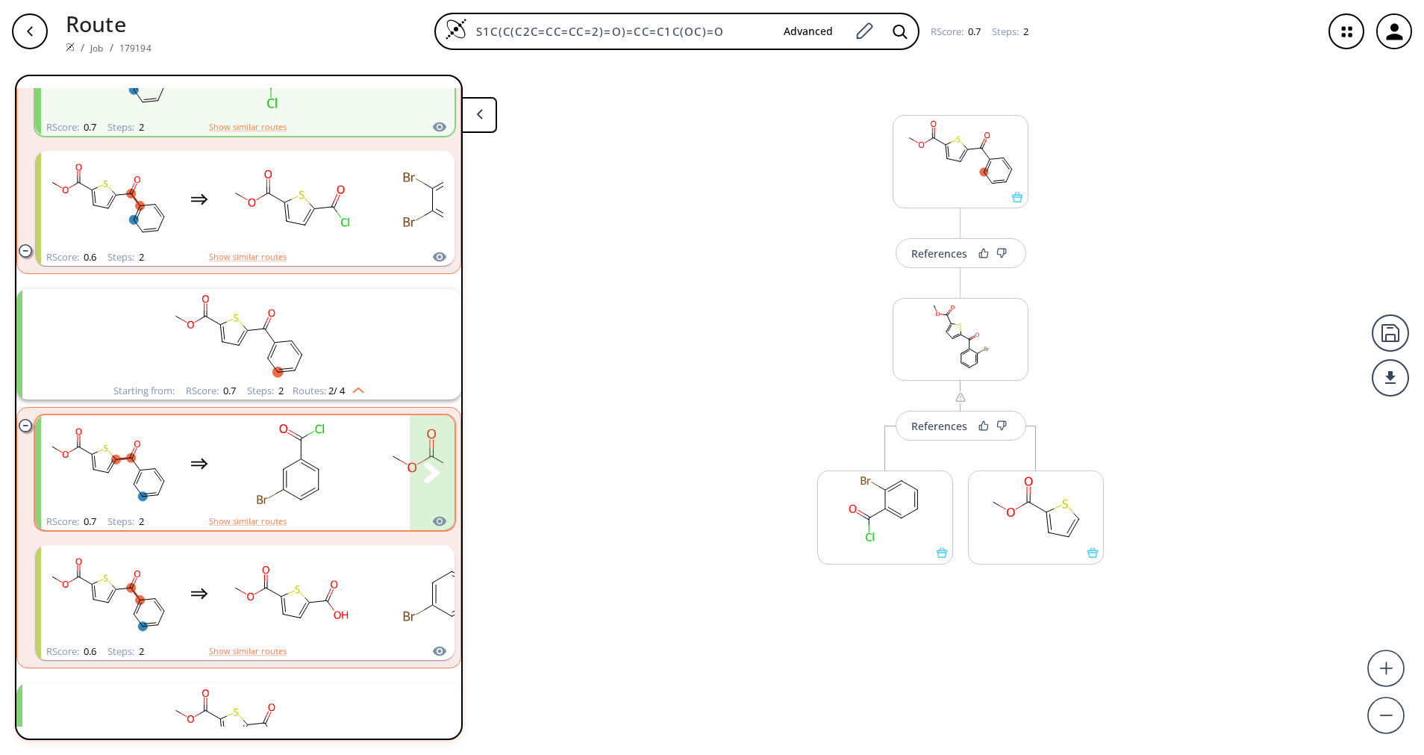
click at [349, 483] on rect "clusters" at bounding box center [290, 463] width 134 height 93
click at [412, 470] on button "clusters" at bounding box center [432, 472] width 45 height 115
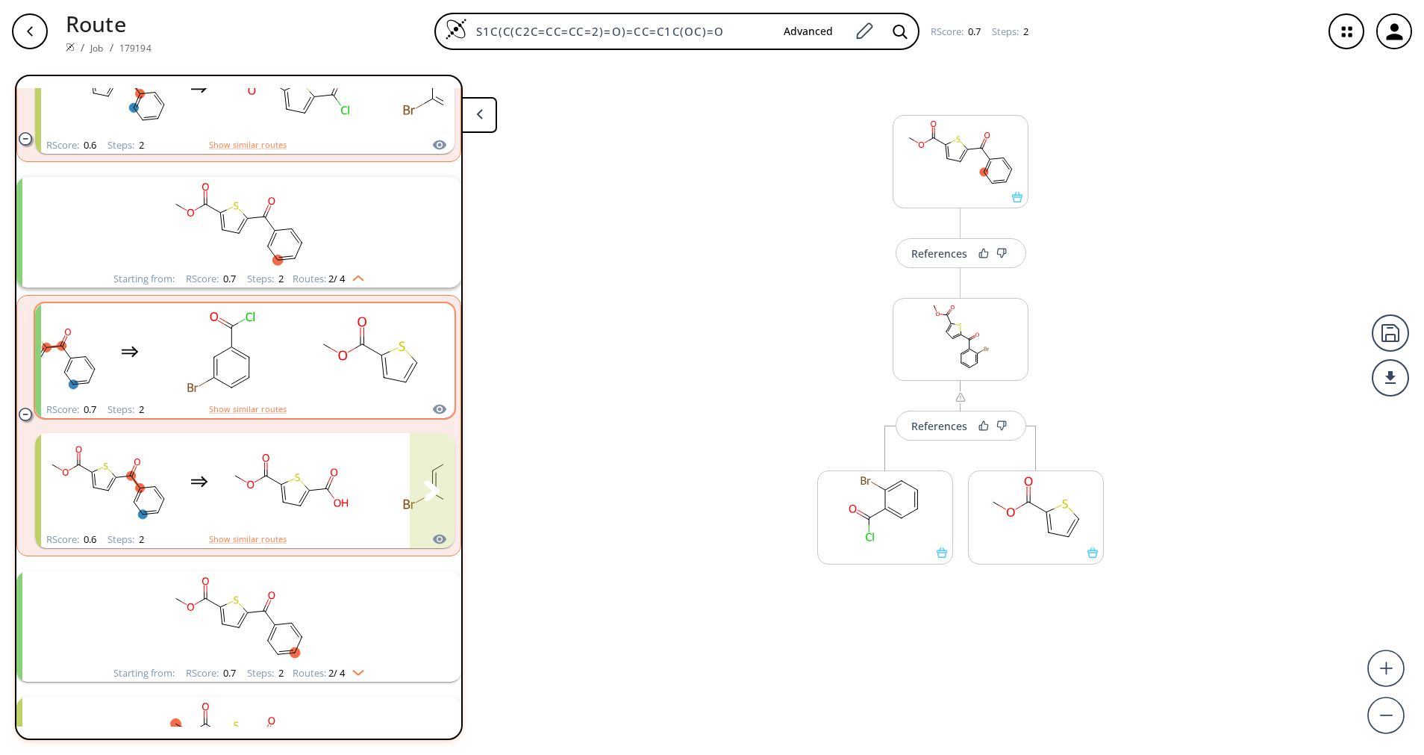
scroll to position [984, 0]
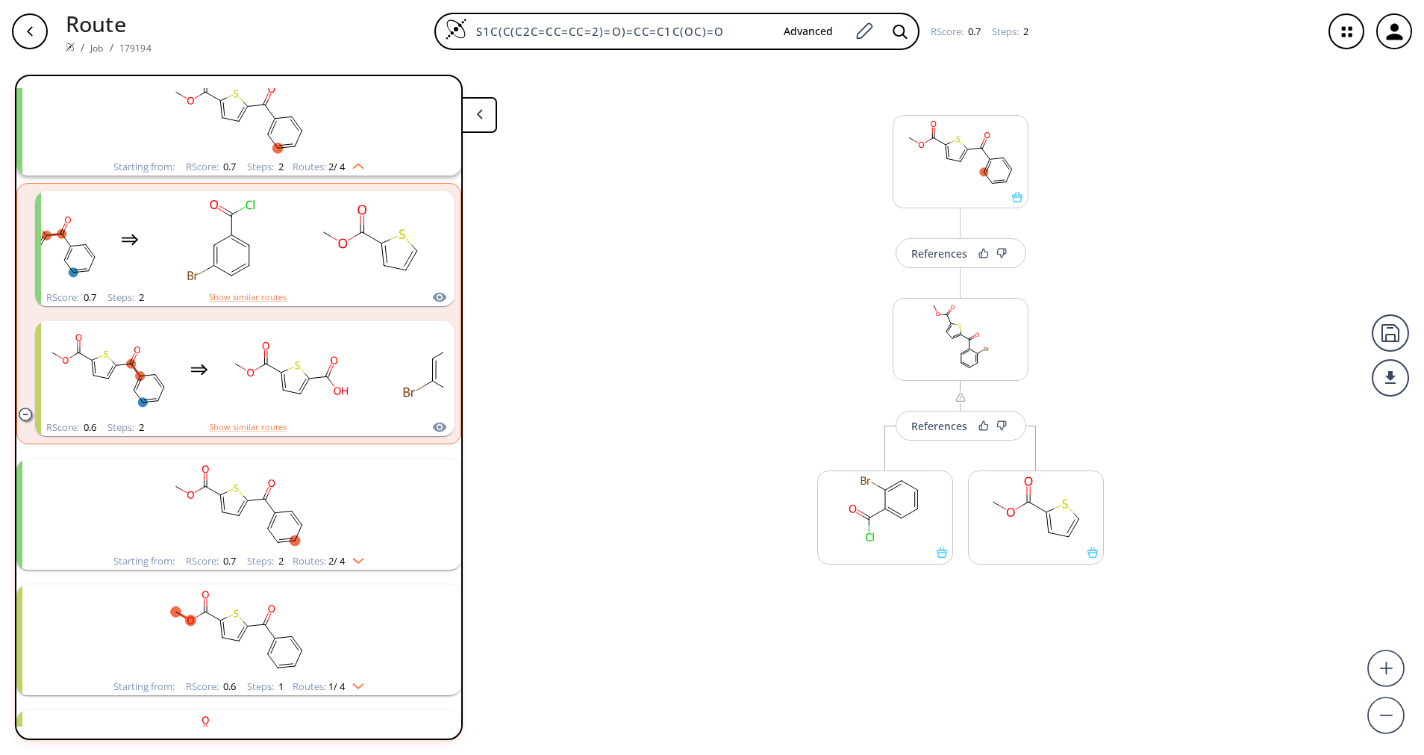
click at [368, 538] on rect "clusters" at bounding box center [239, 505] width 388 height 93
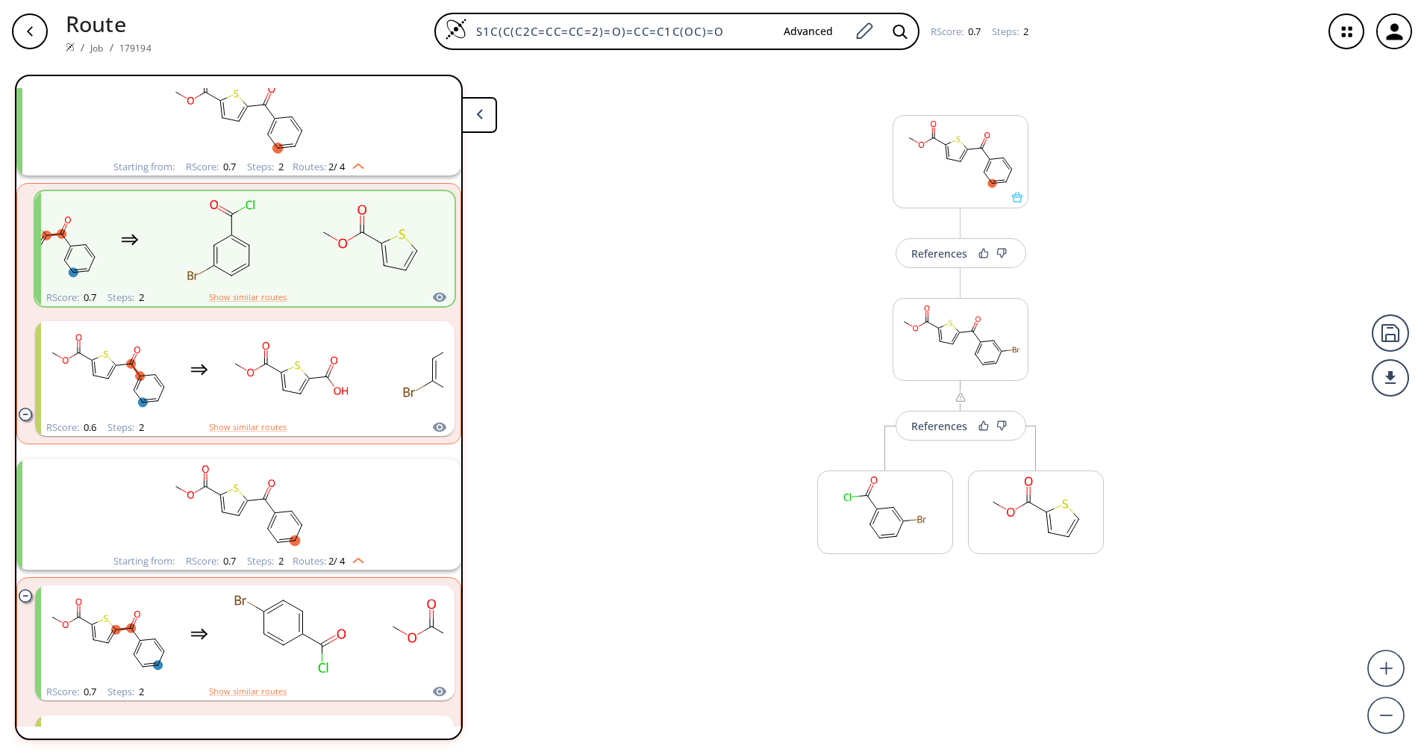
scroll to position [1096, 0]
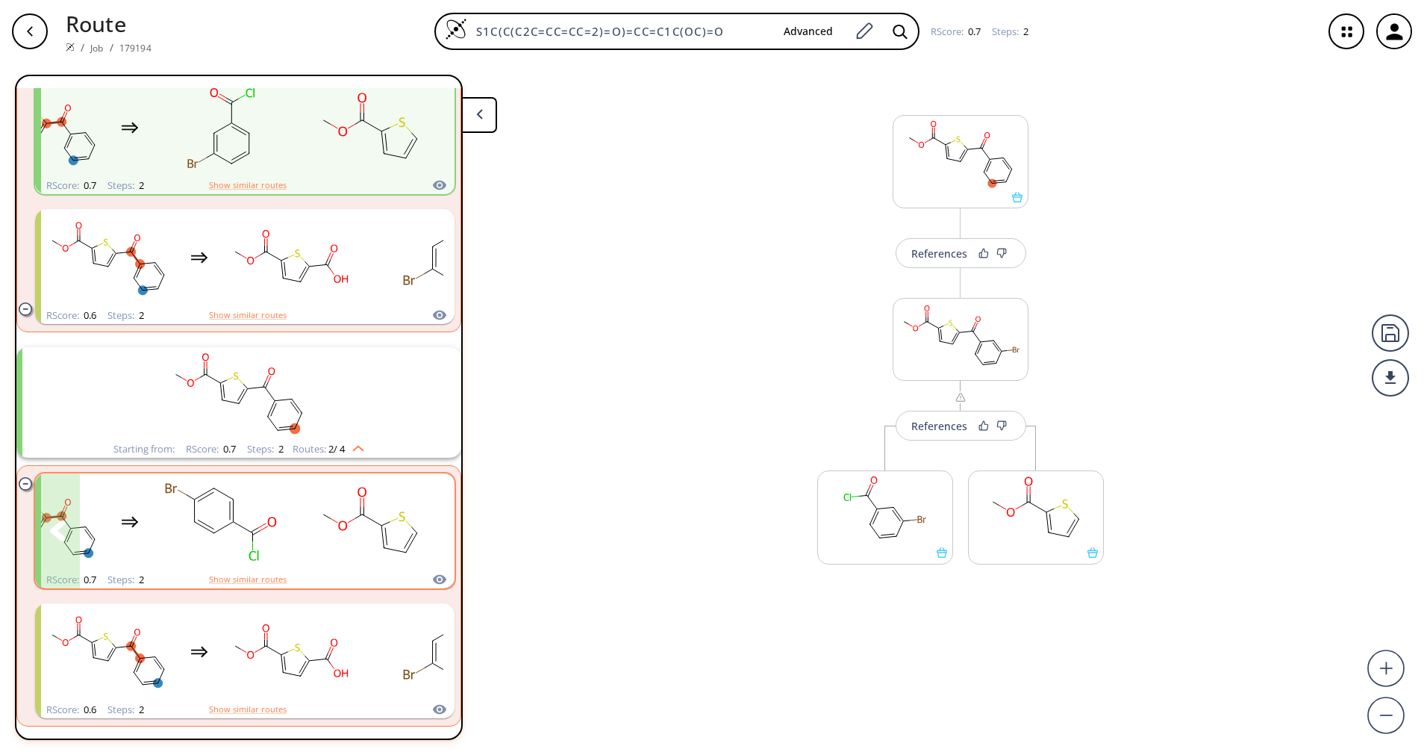
click at [358, 515] on ellipse "clusters" at bounding box center [361, 514] width 13 height 13
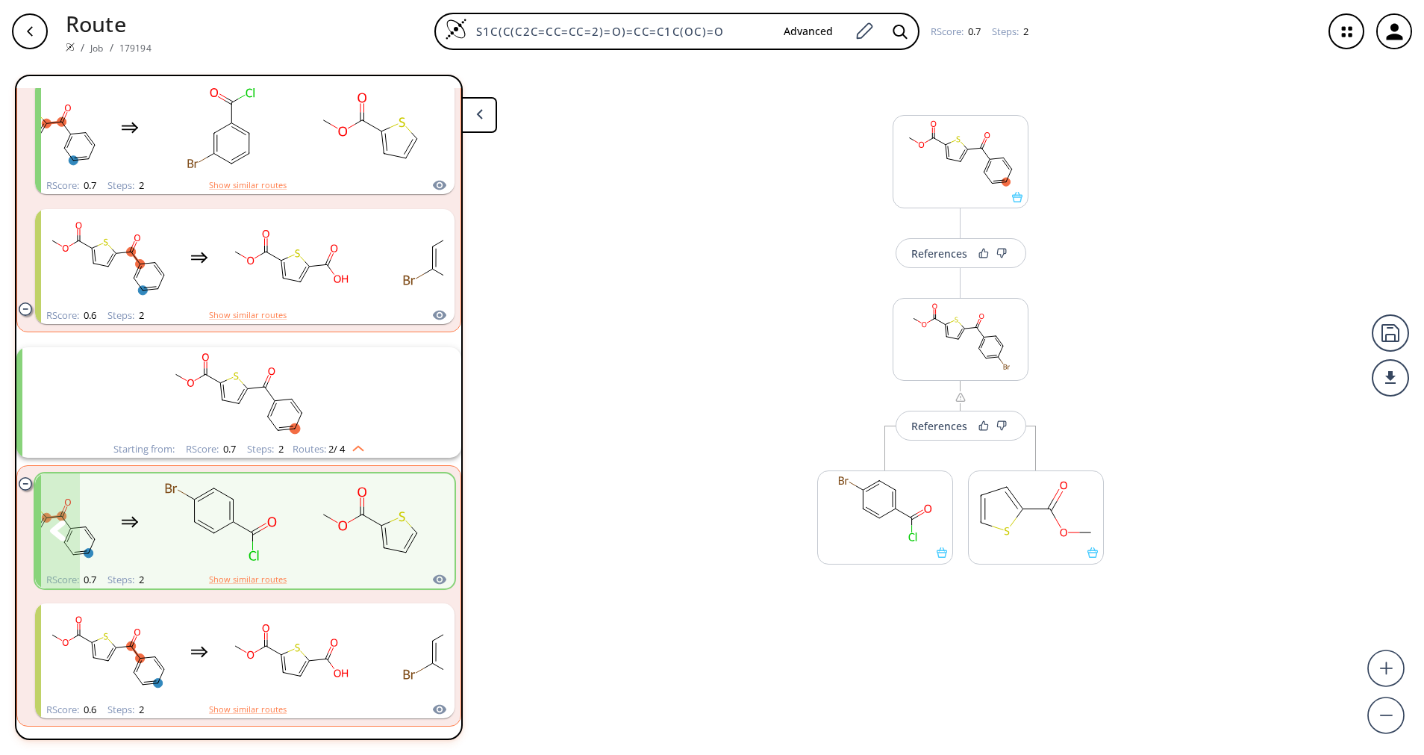
click at [358, 508] on rect "clusters" at bounding box center [370, 522] width 134 height 93
click at [290, 532] on div "clusters" at bounding box center [205, 522] width 466 height 98
click at [242, 533] on rect "clusters" at bounding box center [221, 522] width 134 height 93
drag, startPoint x: 242, startPoint y: 533, endPoint x: 202, endPoint y: 552, distance: 43.7
click at [202, 552] on rect "clusters" at bounding box center [221, 522] width 134 height 93
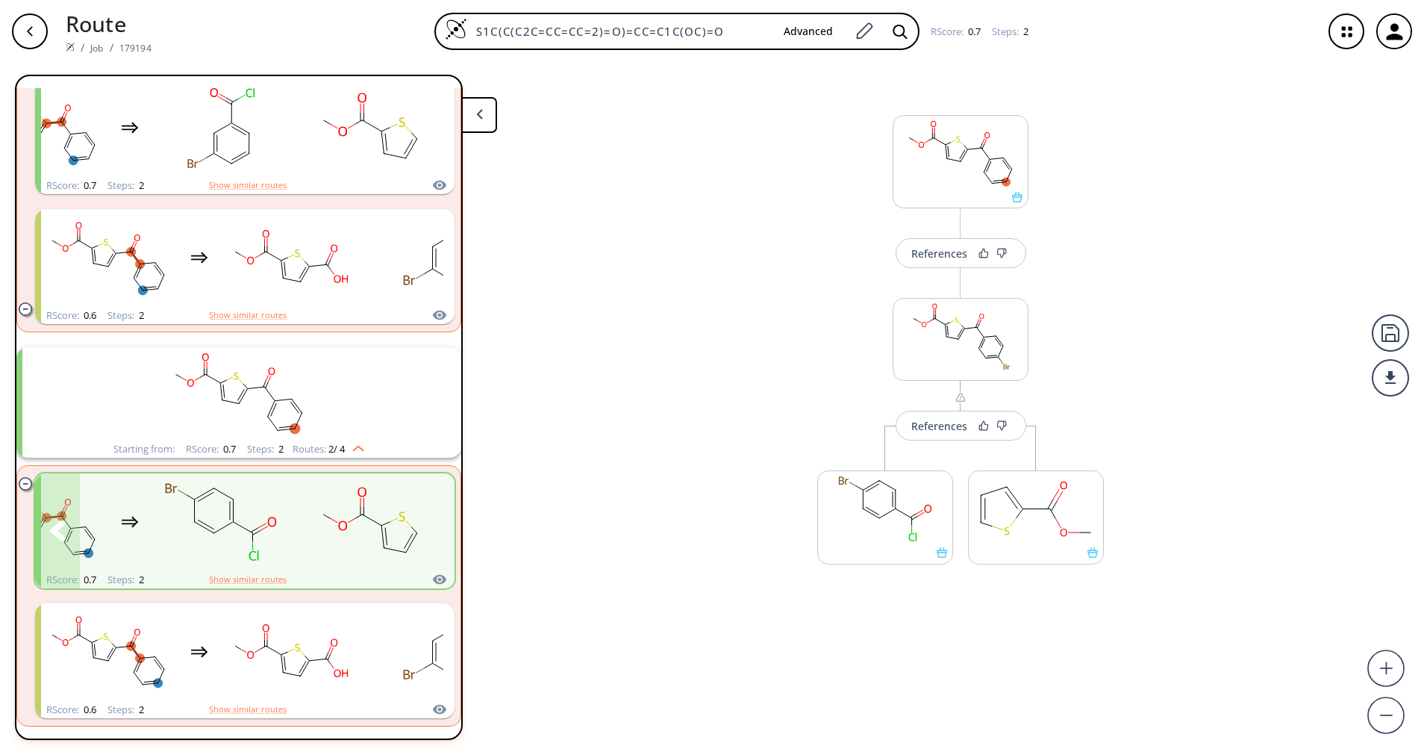
click at [114, 552] on div "clusters" at bounding box center [205, 522] width 466 height 98
click at [293, 532] on div "clusters" at bounding box center [205, 522] width 466 height 98
drag, startPoint x: 293, startPoint y: 532, endPoint x: 65, endPoint y: 542, distance: 228.6
click at [65, 542] on ellipse "clusters" at bounding box center [64, 541] width 9 height 9
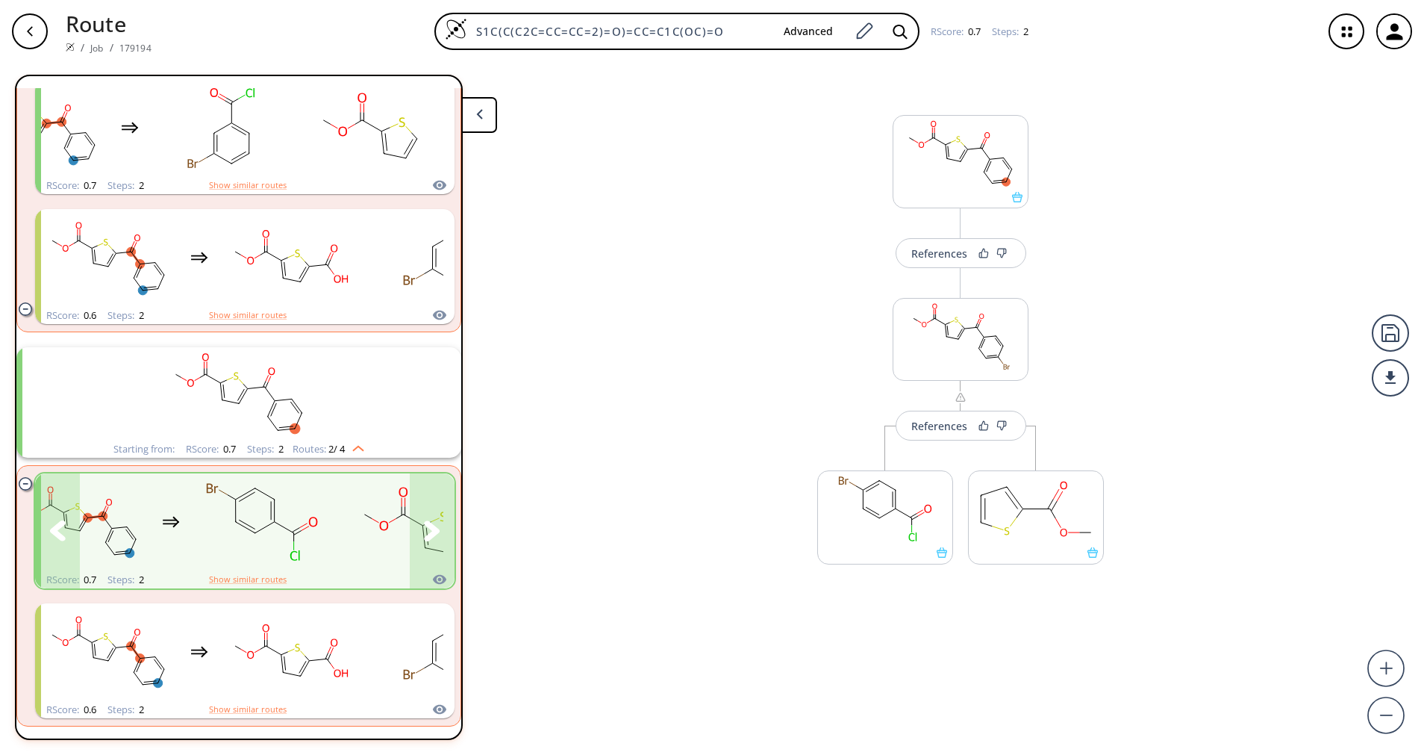
click at [410, 532] on button "clusters" at bounding box center [432, 530] width 45 height 115
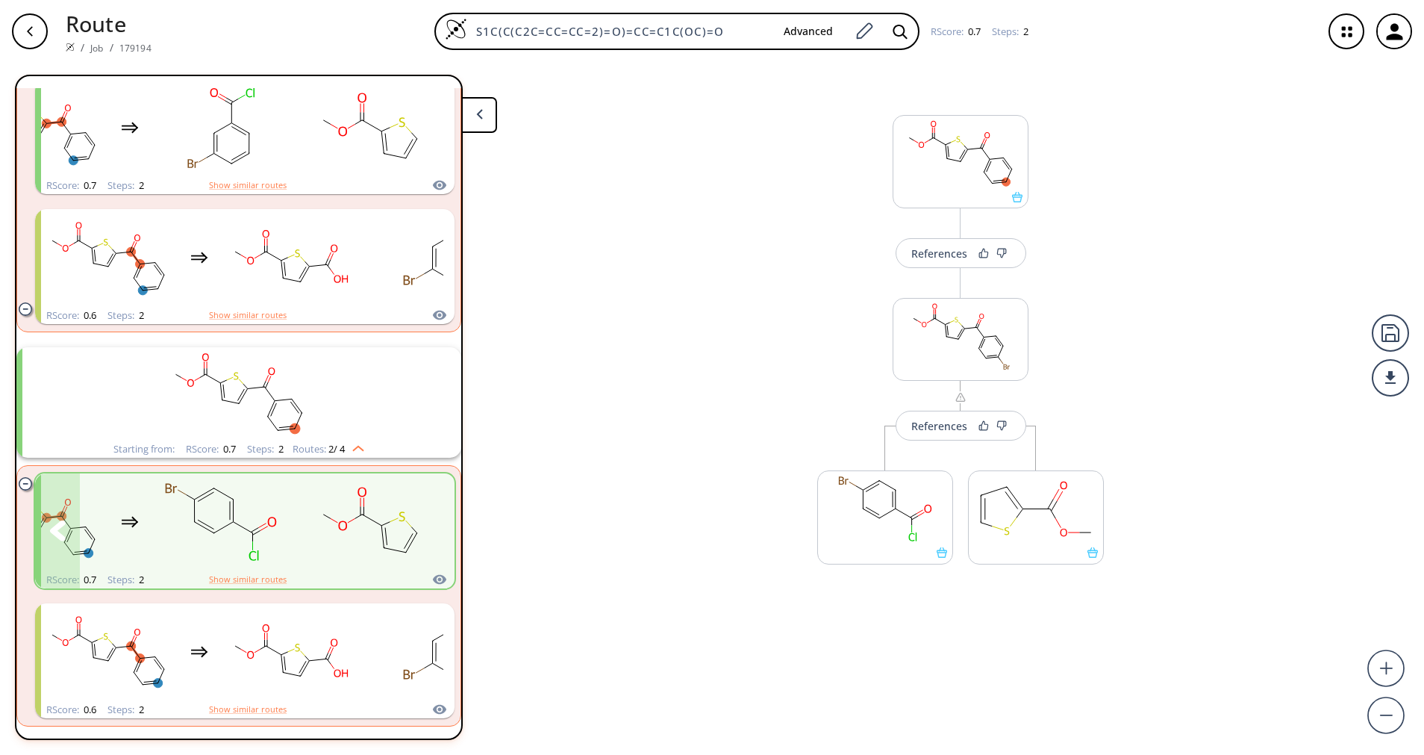
click at [340, 535] on rect "clusters" at bounding box center [370, 522] width 134 height 93
click at [358, 437] on rect "clusters" at bounding box center [239, 393] width 388 height 93
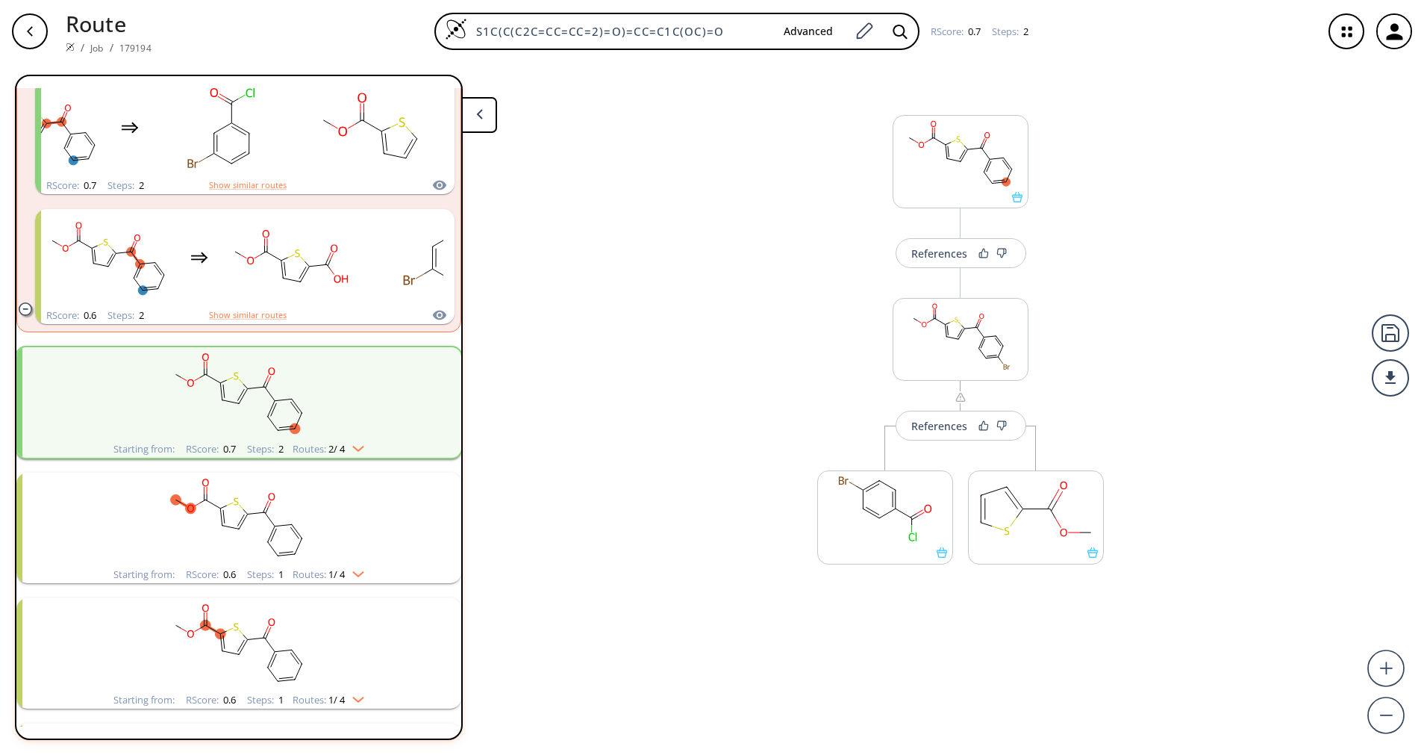
click at [356, 441] on img "clusters" at bounding box center [354, 446] width 19 height 12
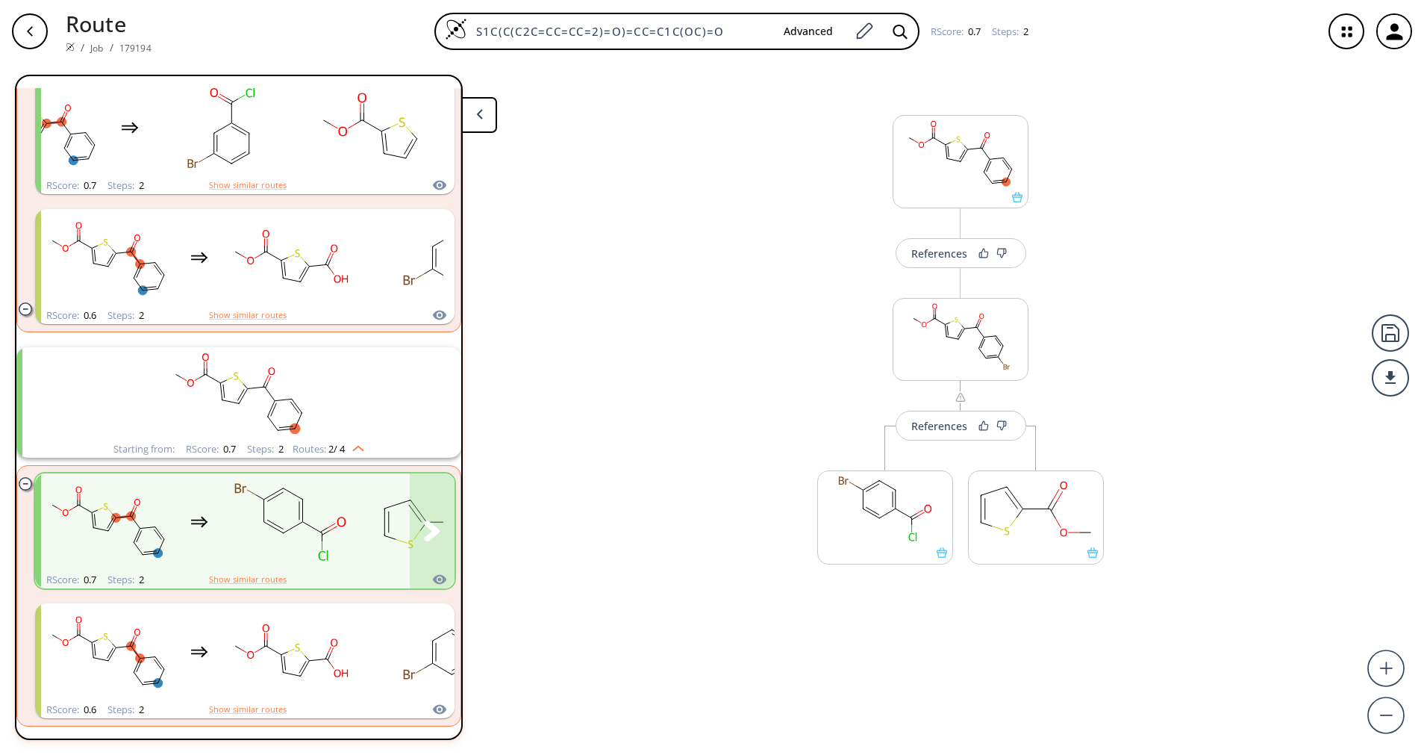
click at [281, 537] on ellipse "clusters" at bounding box center [283, 532] width 13 height 13
click at [426, 526] on icon "clusters" at bounding box center [432, 530] width 16 height 21
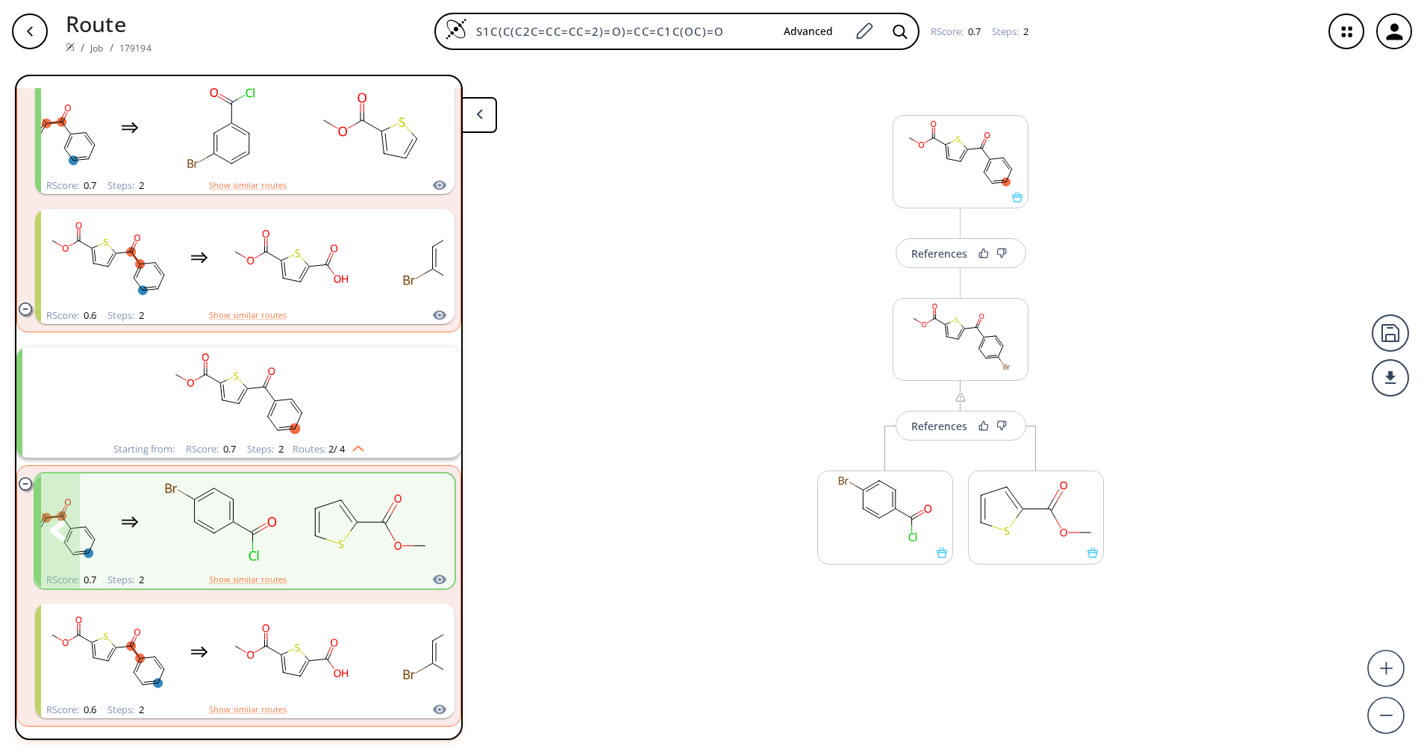
click at [373, 527] on rect "clusters" at bounding box center [370, 522] width 134 height 93
drag, startPoint x: 301, startPoint y: 532, endPoint x: 275, endPoint y: 536, distance: 25.7
click at [275, 536] on rect "clusters" at bounding box center [221, 522] width 134 height 93
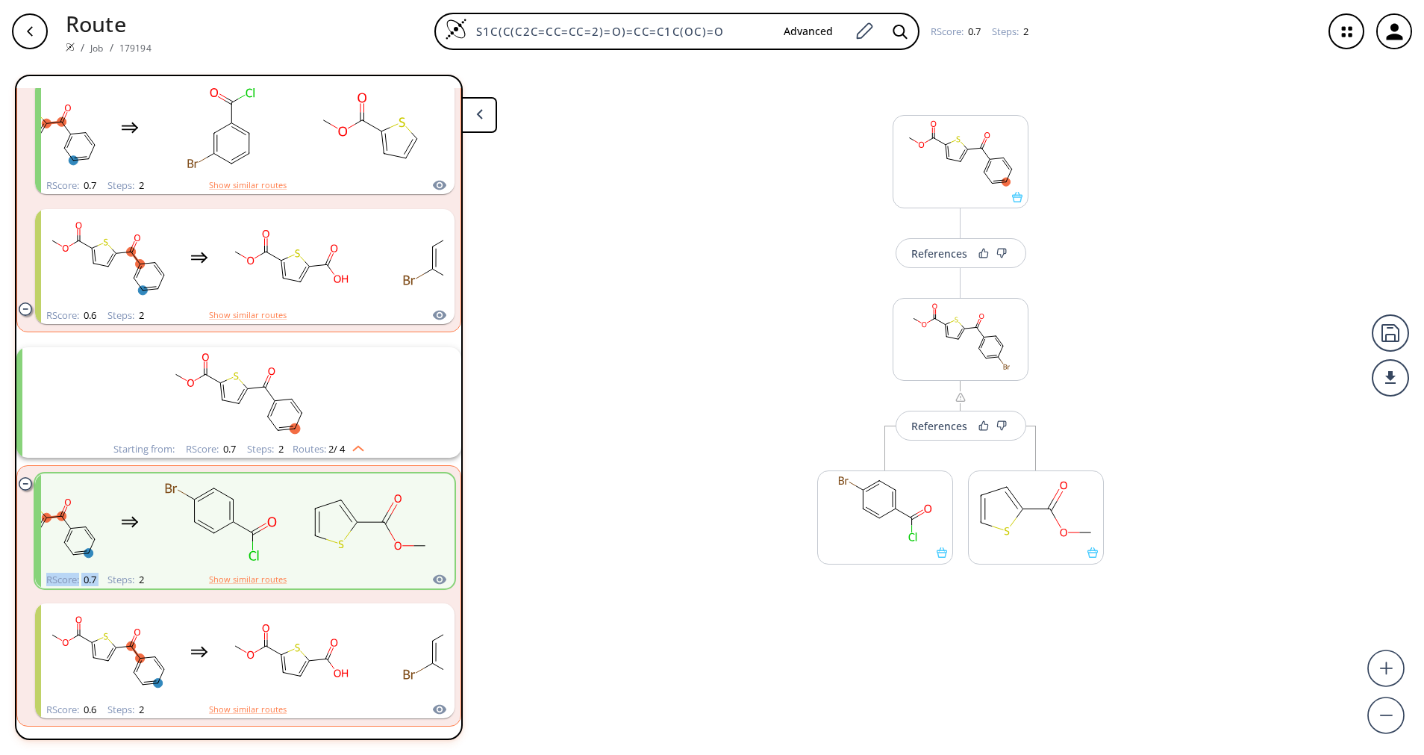
click at [275, 536] on rect "clusters" at bounding box center [221, 522] width 134 height 93
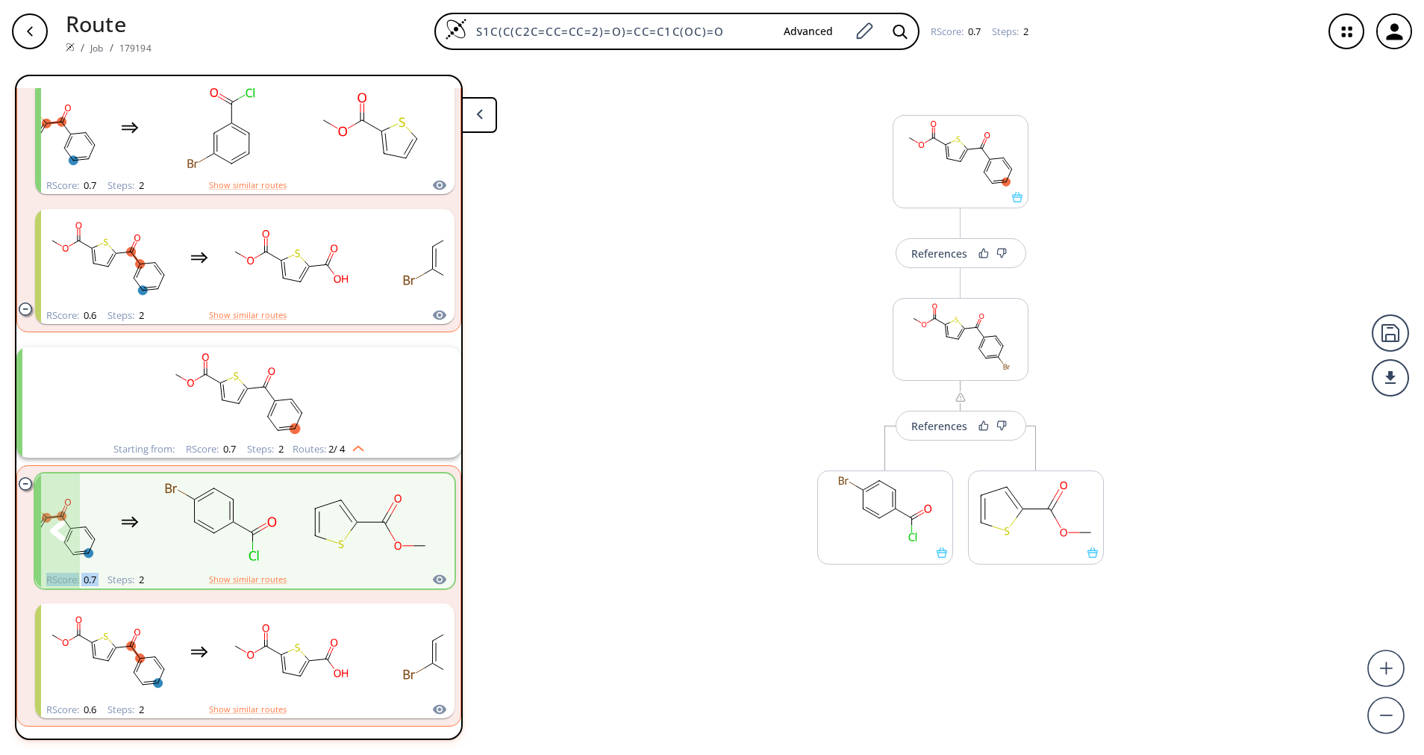
click at [275, 536] on rect "clusters" at bounding box center [221, 522] width 134 height 93
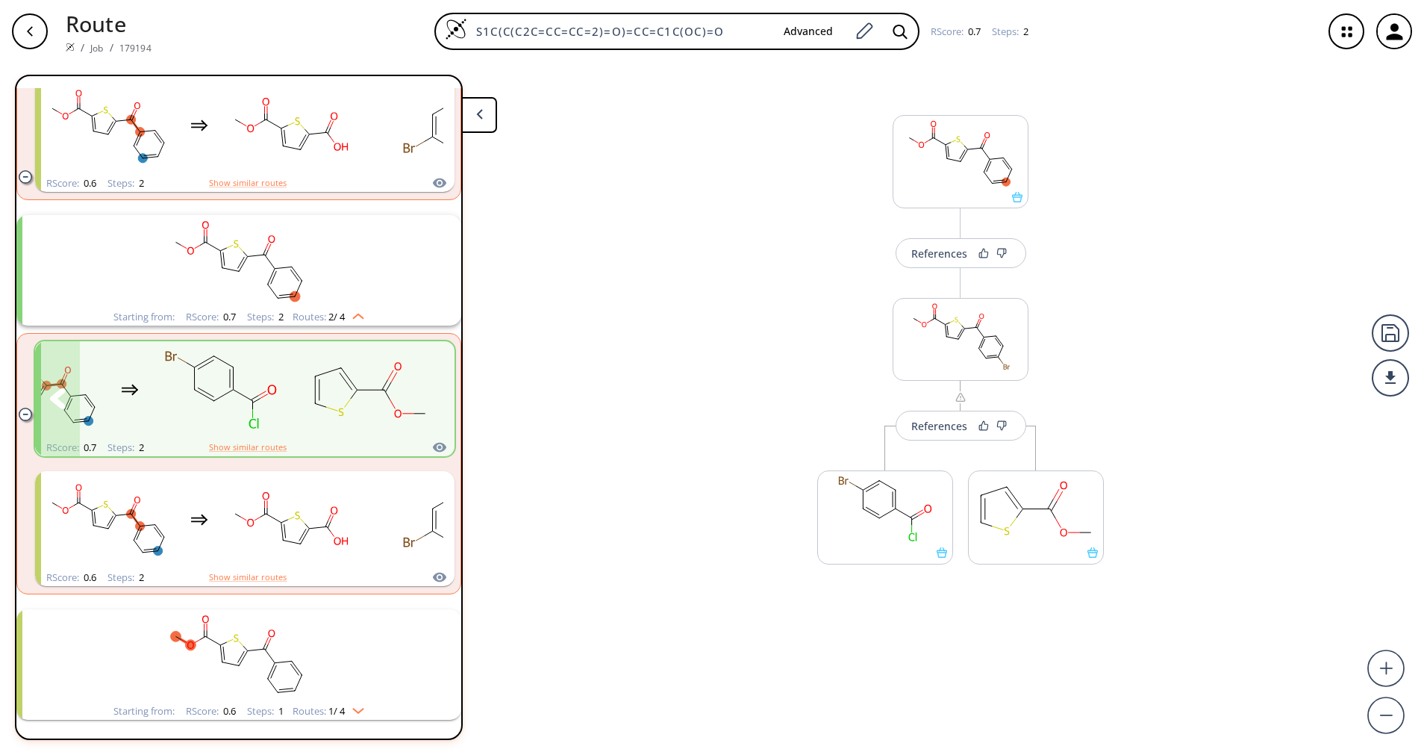
scroll to position [1320, 0]
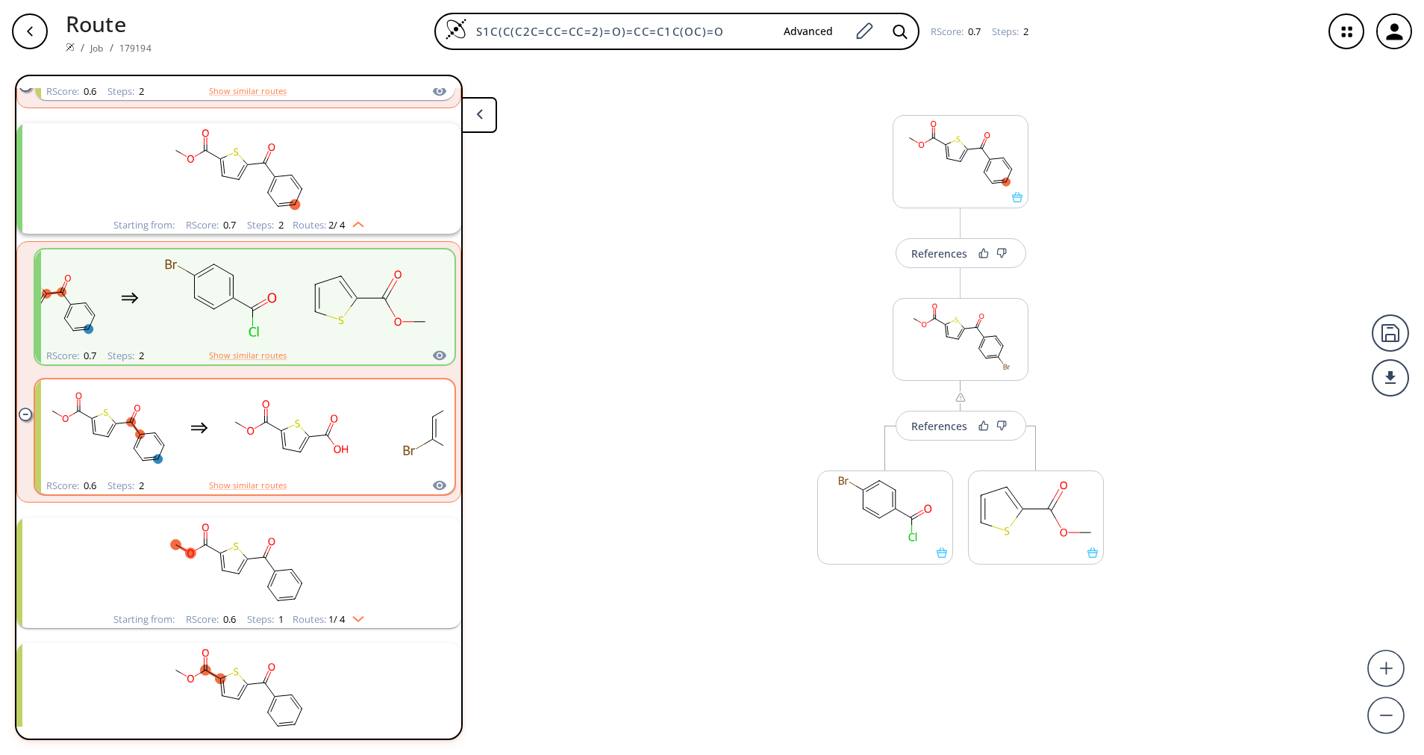
click at [319, 493] on div "RScore : 0.6 Steps : 2 Show similar routes" at bounding box center [245, 485] width 420 height 17
click at [294, 550] on rect "clusters" at bounding box center [239, 563] width 388 height 93
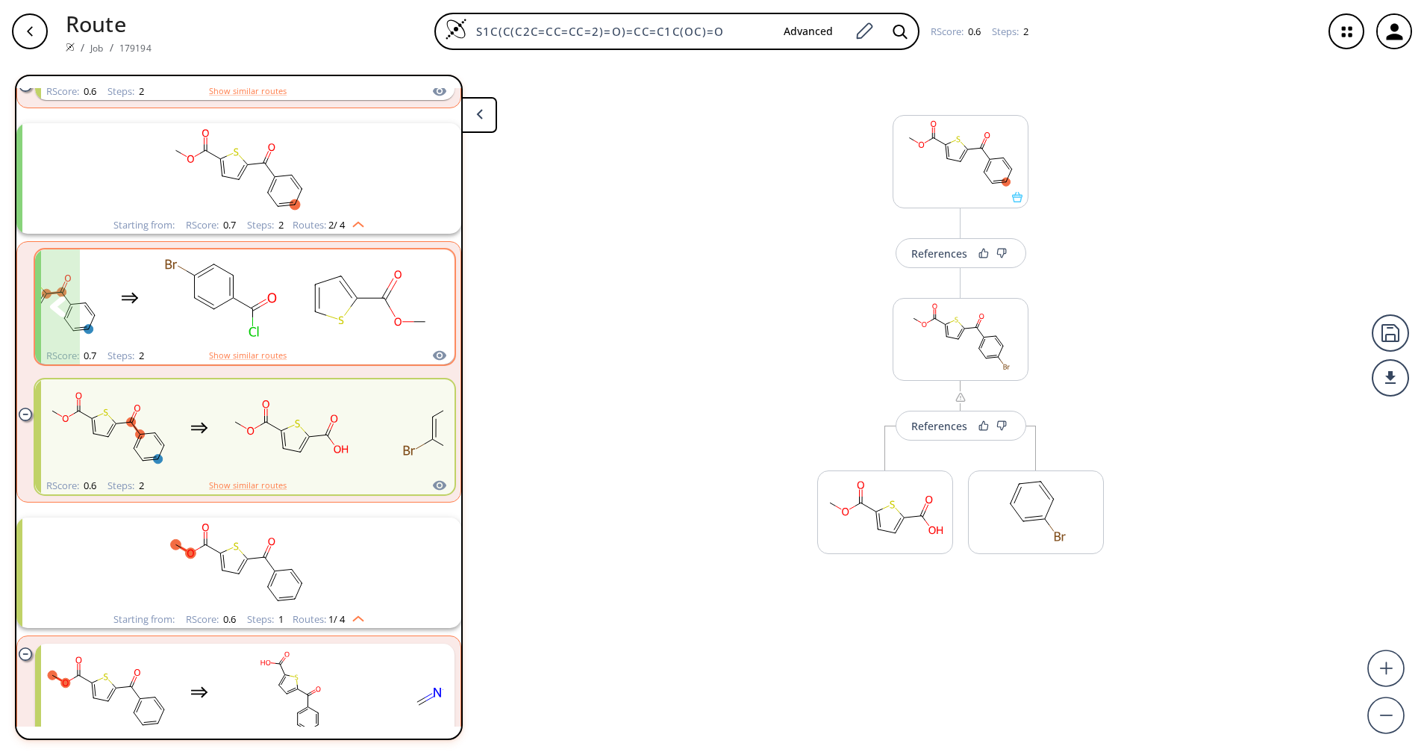
click at [357, 343] on rect "clusters" at bounding box center [370, 298] width 134 height 93
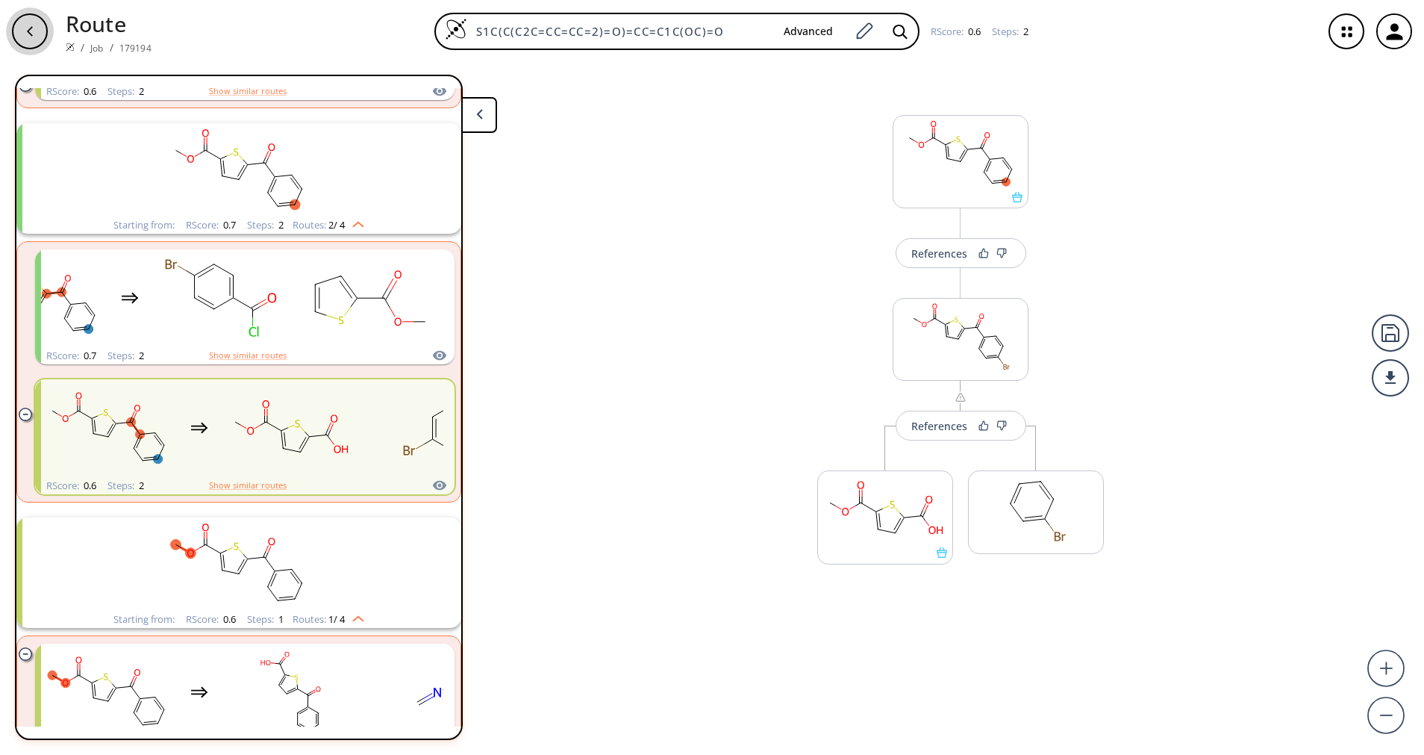
click at [29, 28] on icon "button" at bounding box center [30, 31] width 12 height 12
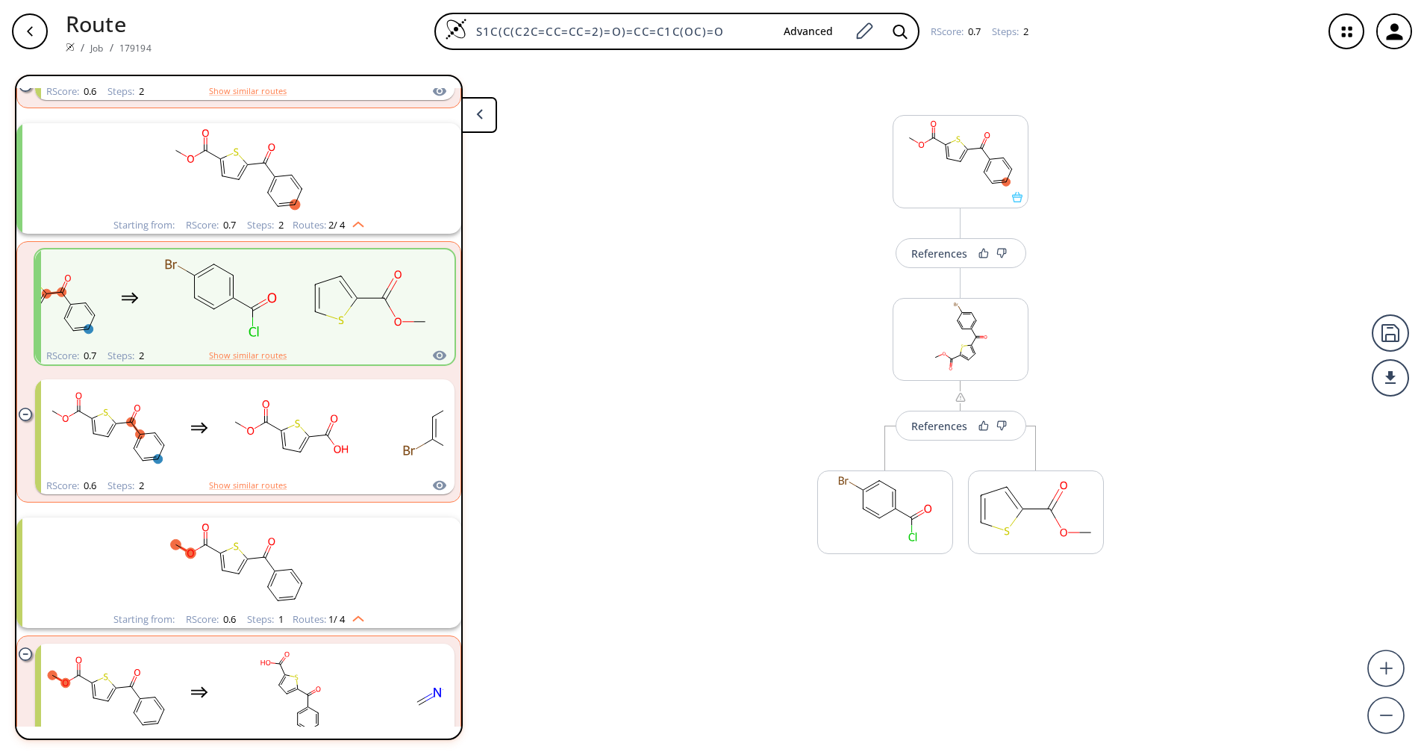
click at [493, 128] on button at bounding box center [479, 115] width 36 height 36
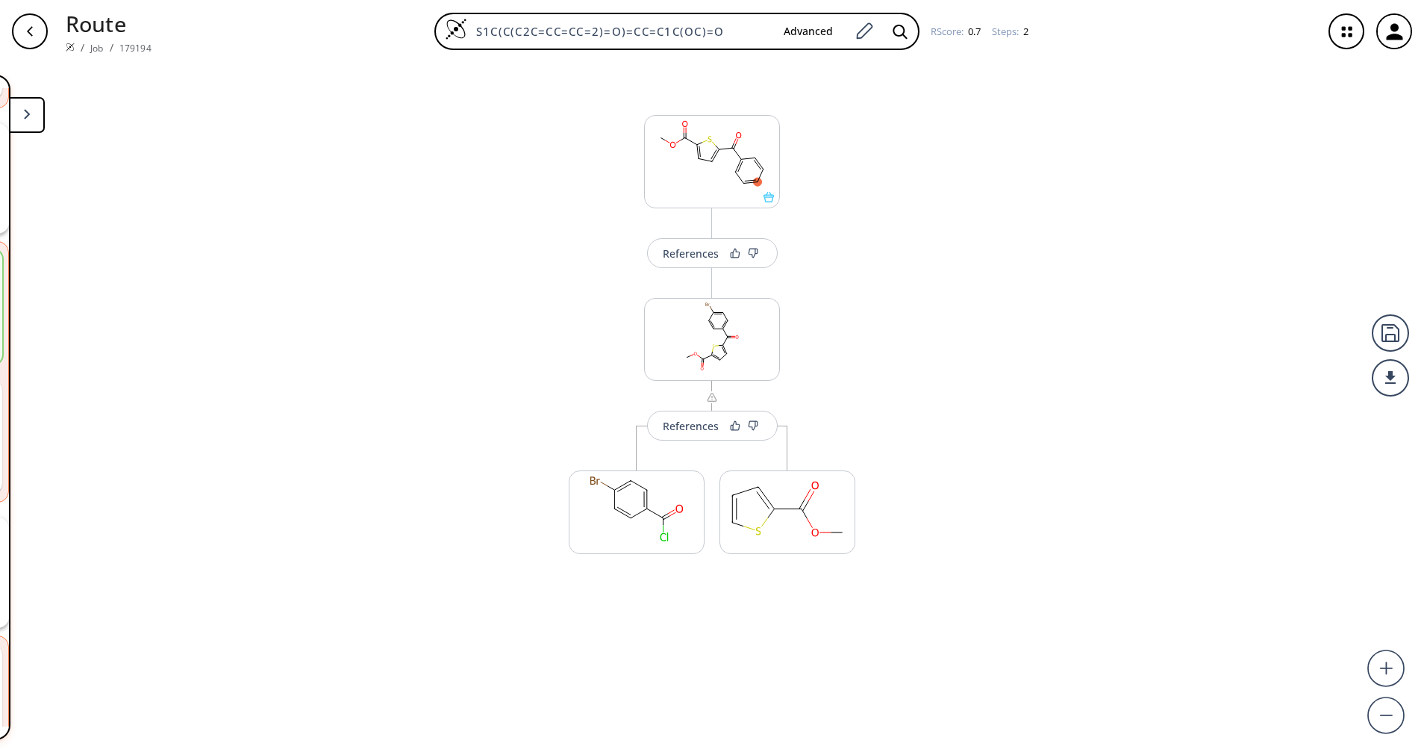
click at [36, 29] on div "button" at bounding box center [30, 31] width 36 height 36
click at [42, 49] on button "button" at bounding box center [30, 31] width 48 height 48
drag, startPoint x: 42, startPoint y: 50, endPoint x: 44, endPoint y: 57, distance: 7.8
click at [44, 57] on div "Route / Job / 179194 S1C(C(C2C=CC=CC=2)=O)=CC=C1C(OC)=O Advanced RScore : 0.7 S…" at bounding box center [712, 31] width 1424 height 63
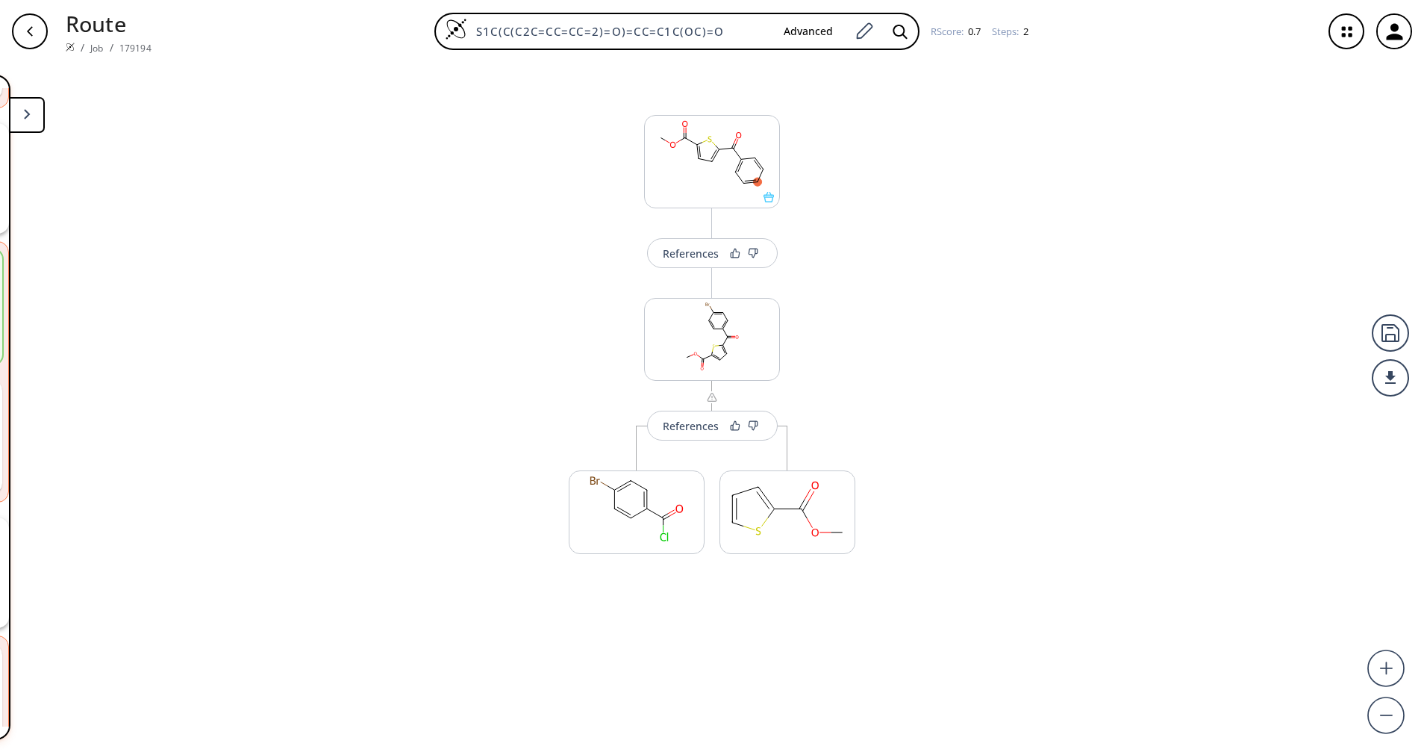
click at [33, 37] on div "button" at bounding box center [30, 31] width 36 height 36
click at [683, 443] on div "More routes from here" at bounding box center [636, 510] width 151 height 168
click at [678, 433] on button "References" at bounding box center [712, 426] width 131 height 30
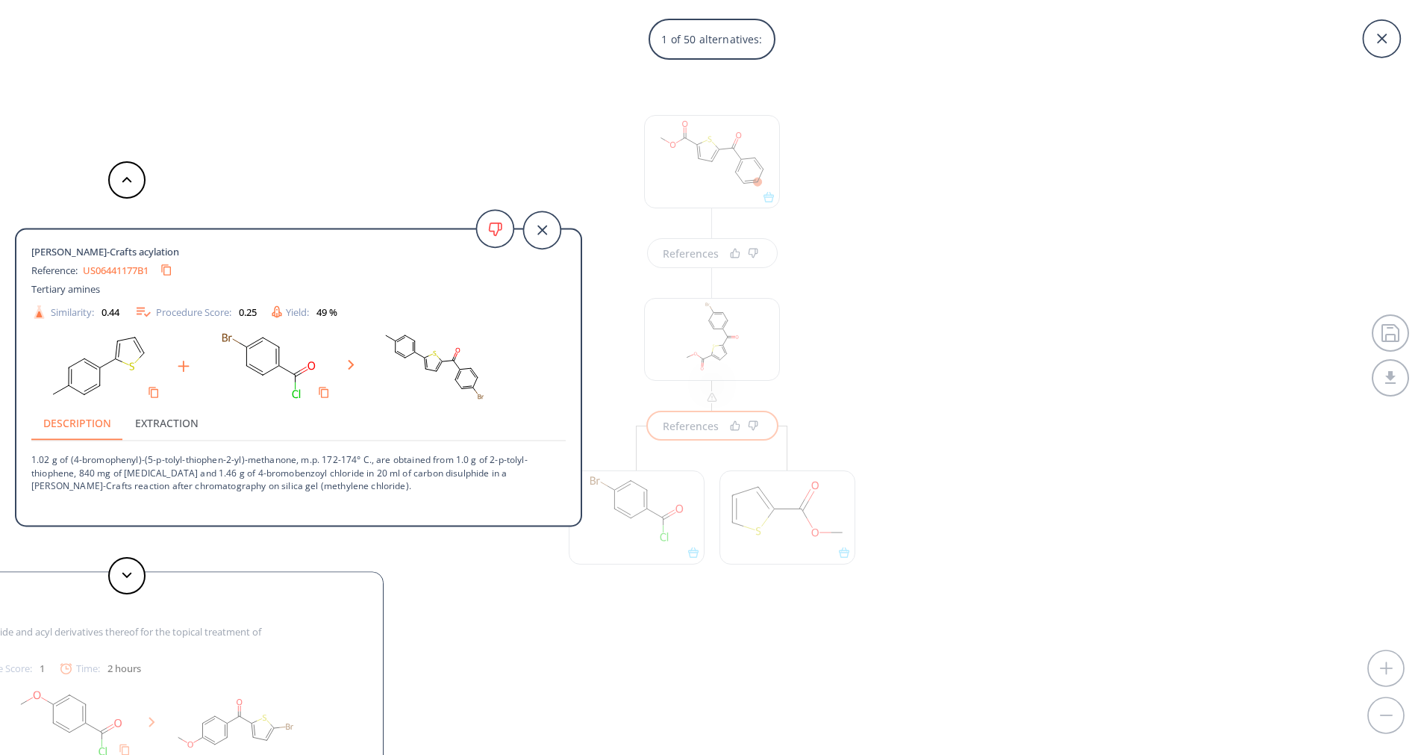
click at [226, 490] on p "1.02 g of (4-bromophenyl)-(5-p-tolyl-thiophen-2-yl)-methanone, m.p. 172-174° C.…" at bounding box center [298, 466] width 534 height 50
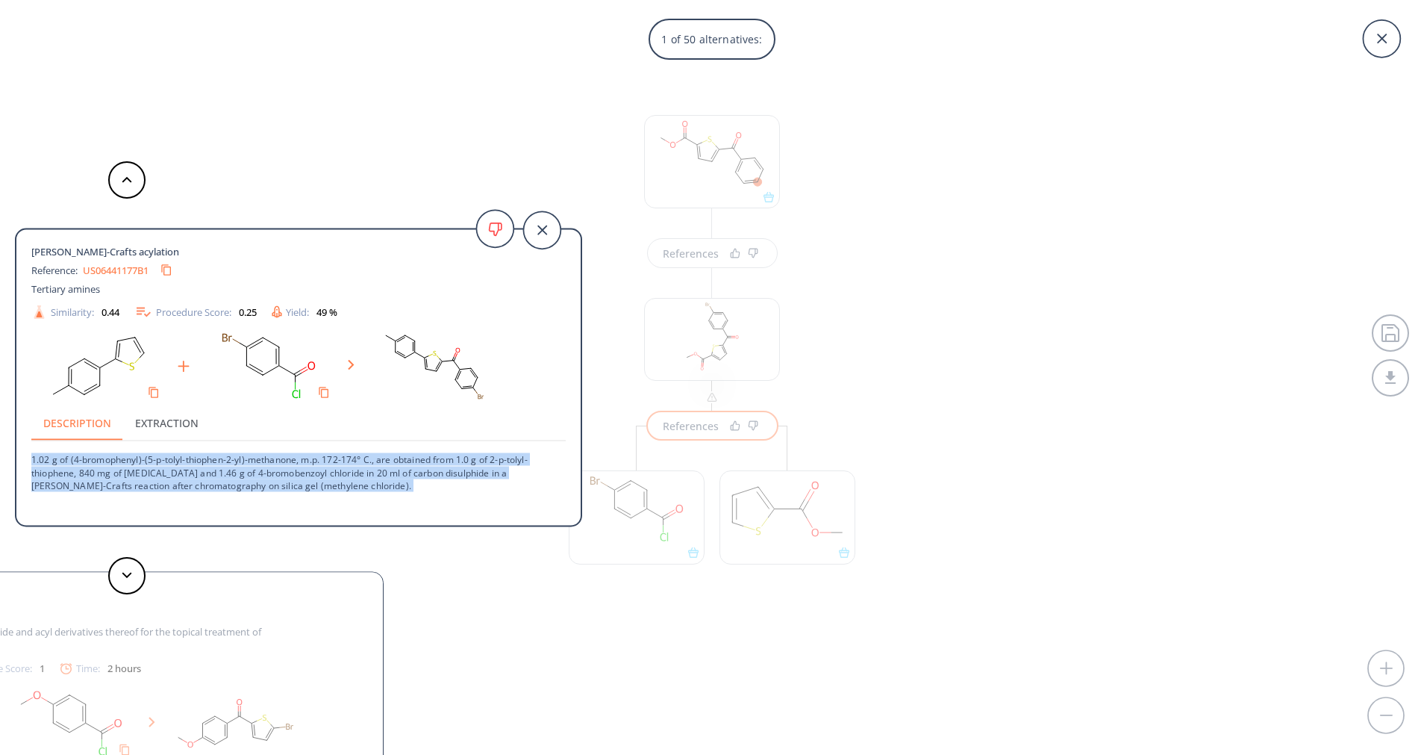
click at [226, 490] on p "1.02 g of (4-bromophenyl)-(5-p-tolyl-thiophen-2-yl)-methanone, m.p. 172-174° C.…" at bounding box center [298, 466] width 534 height 50
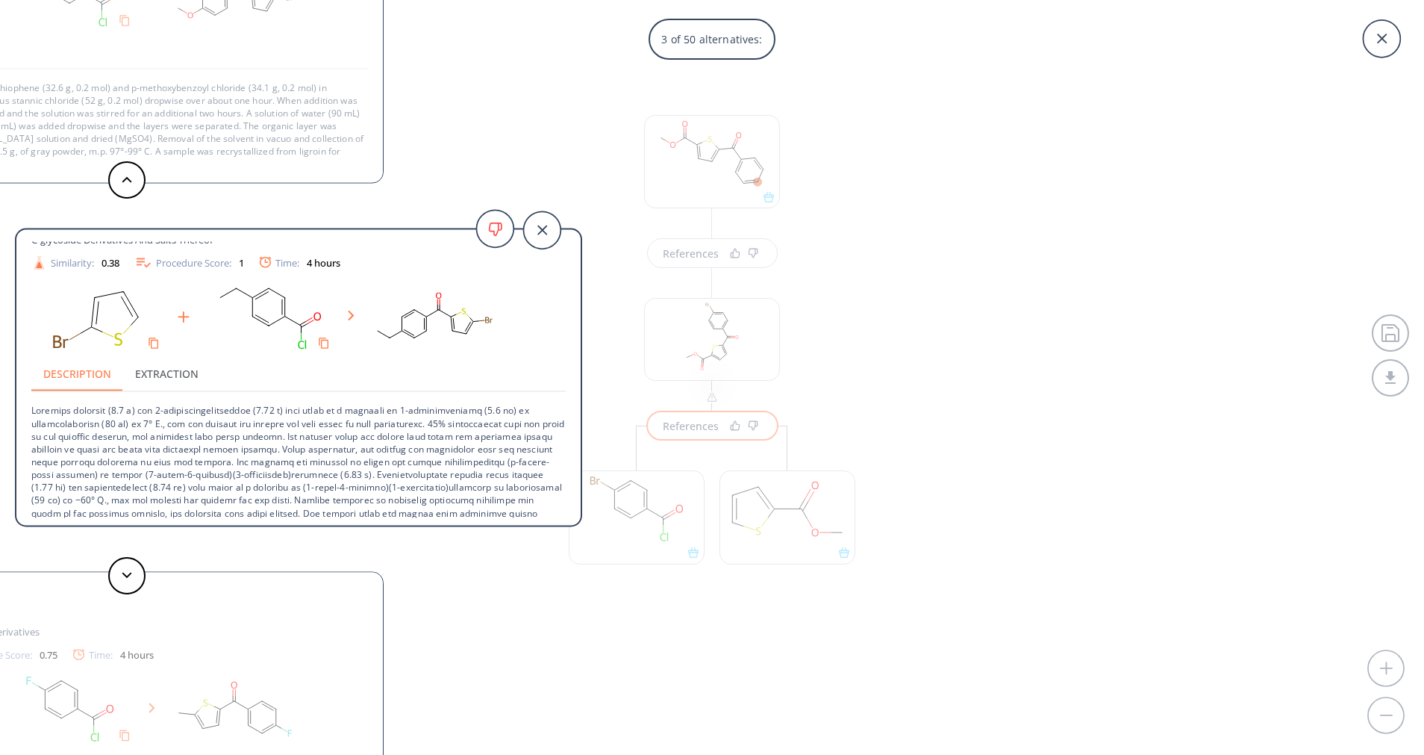
scroll to position [92, 0]
